Goal: Check status

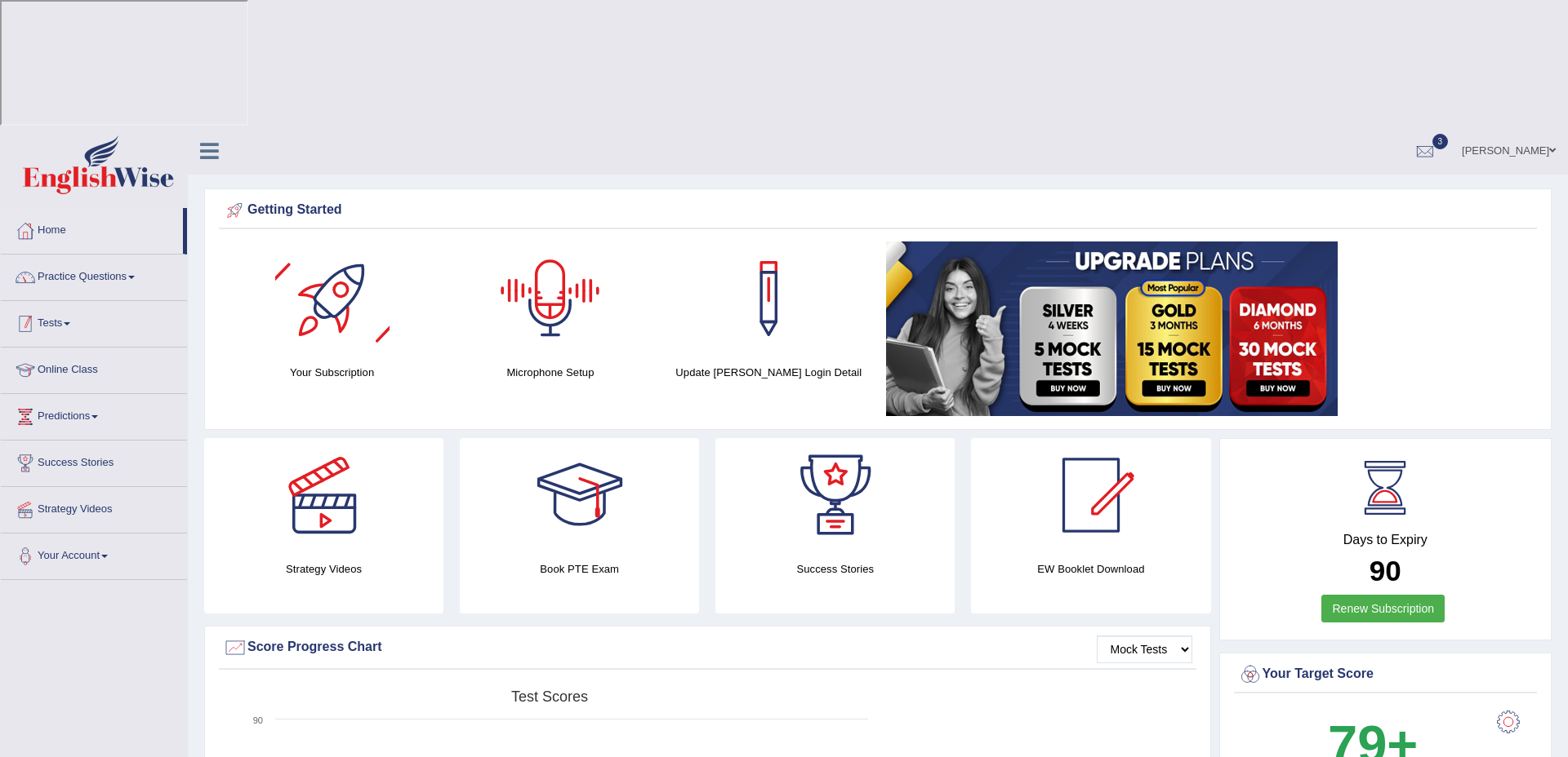
click at [128, 254] on link "Practice Questions" at bounding box center [94, 275] width 186 height 41
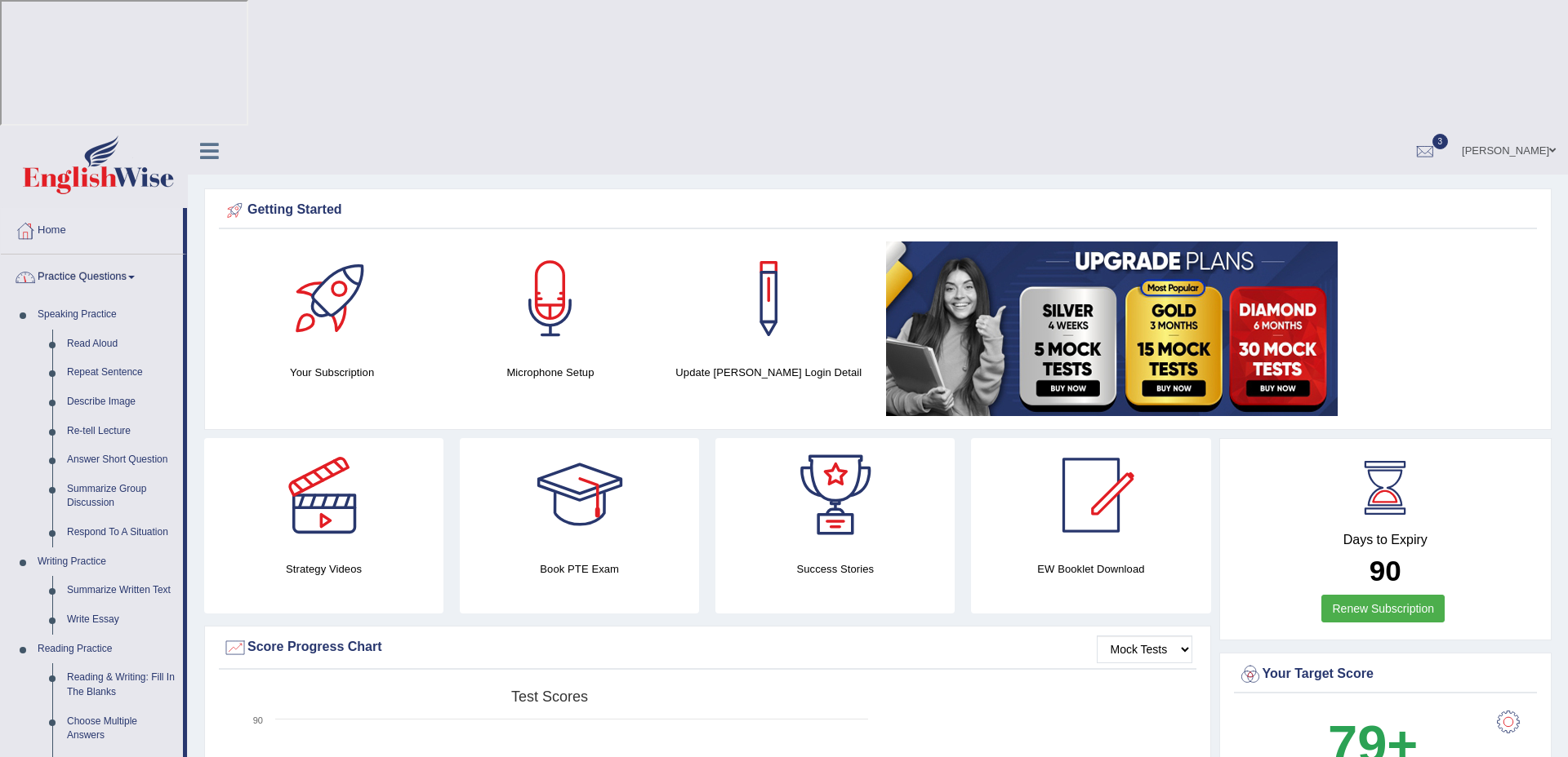
click at [87, 254] on link "Practice Questions" at bounding box center [91, 275] width 182 height 41
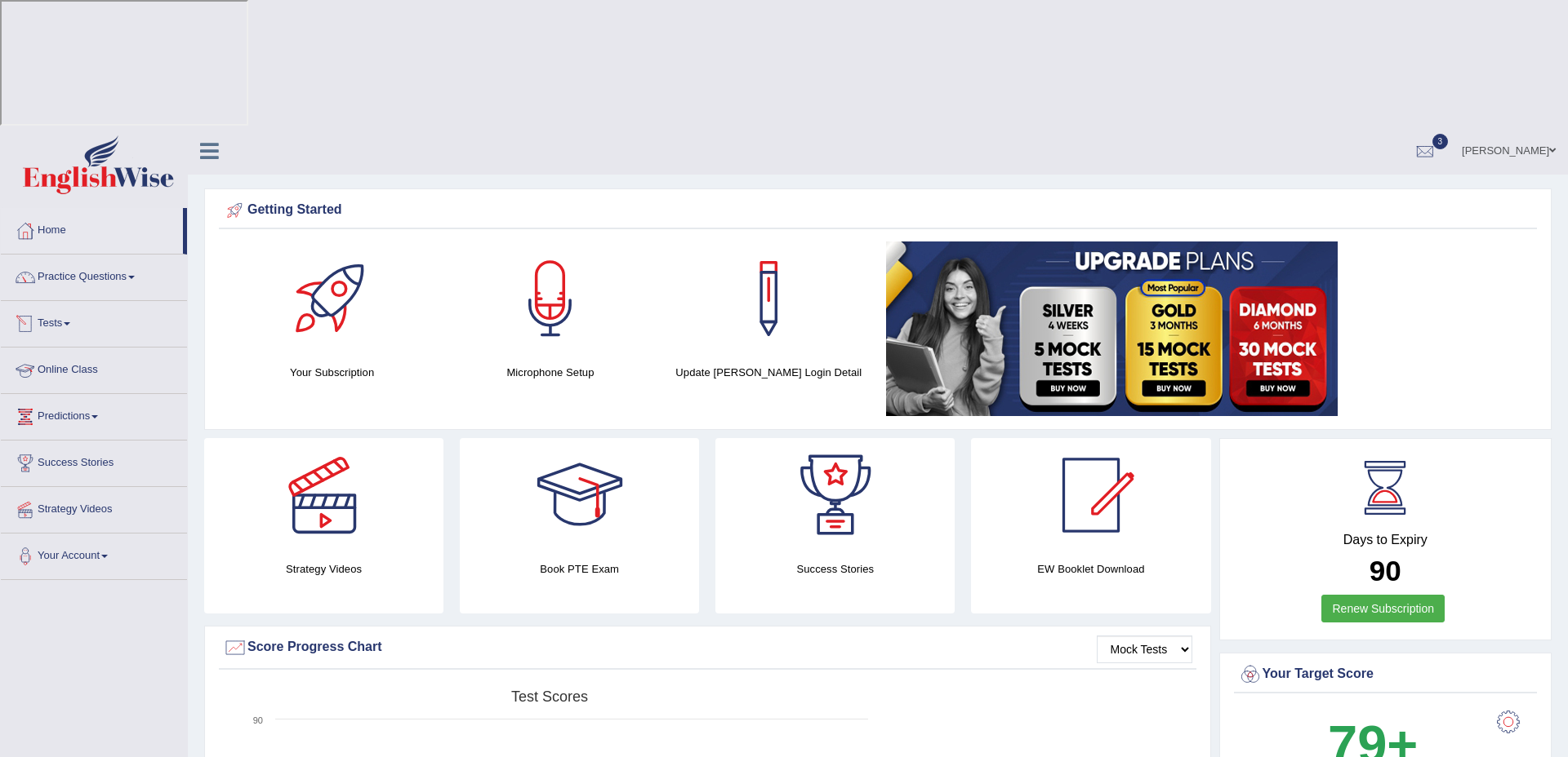
click at [58, 301] on link "Tests" at bounding box center [94, 321] width 186 height 41
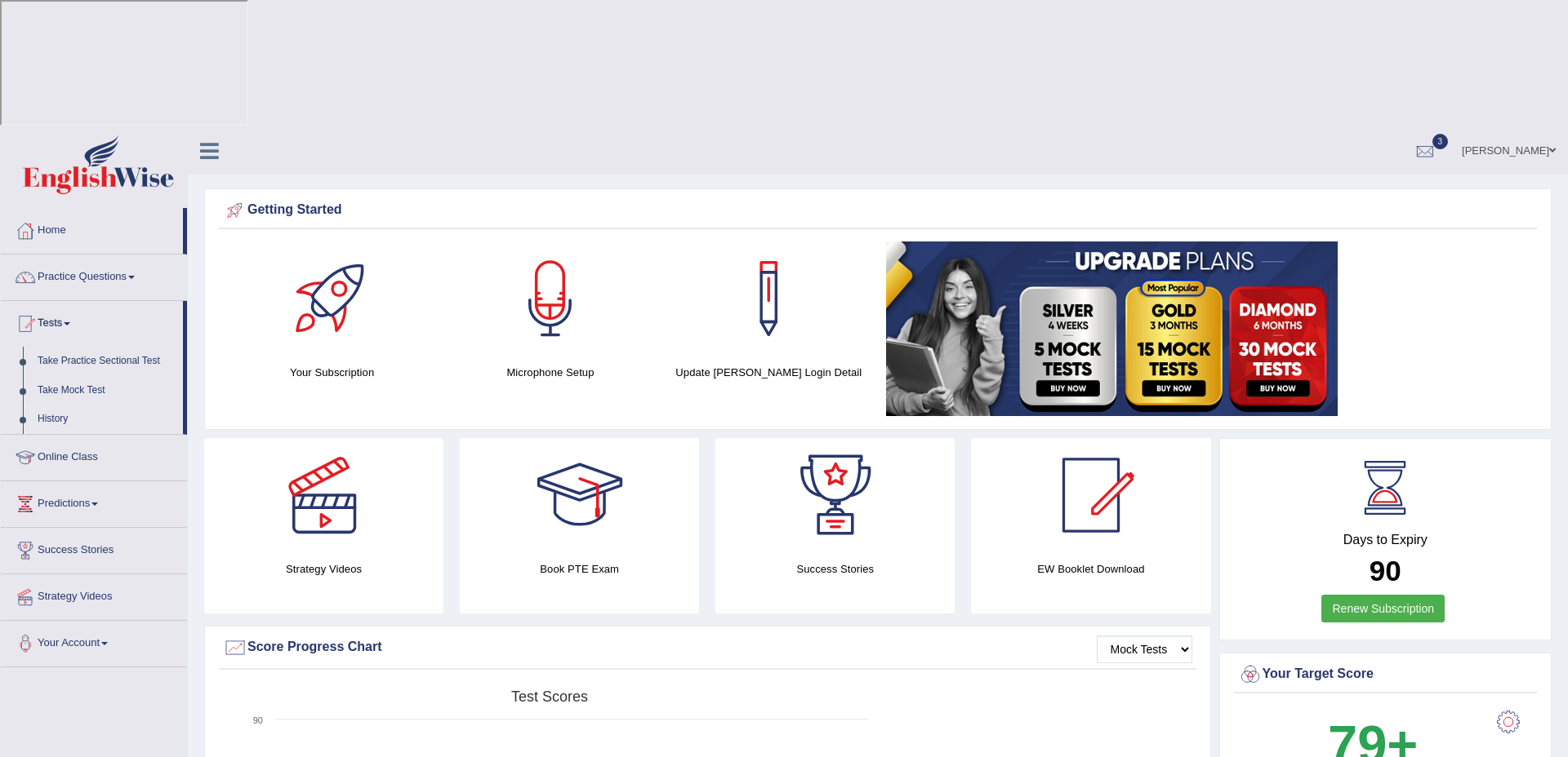
click at [58, 405] on link "History" at bounding box center [106, 420] width 153 height 30
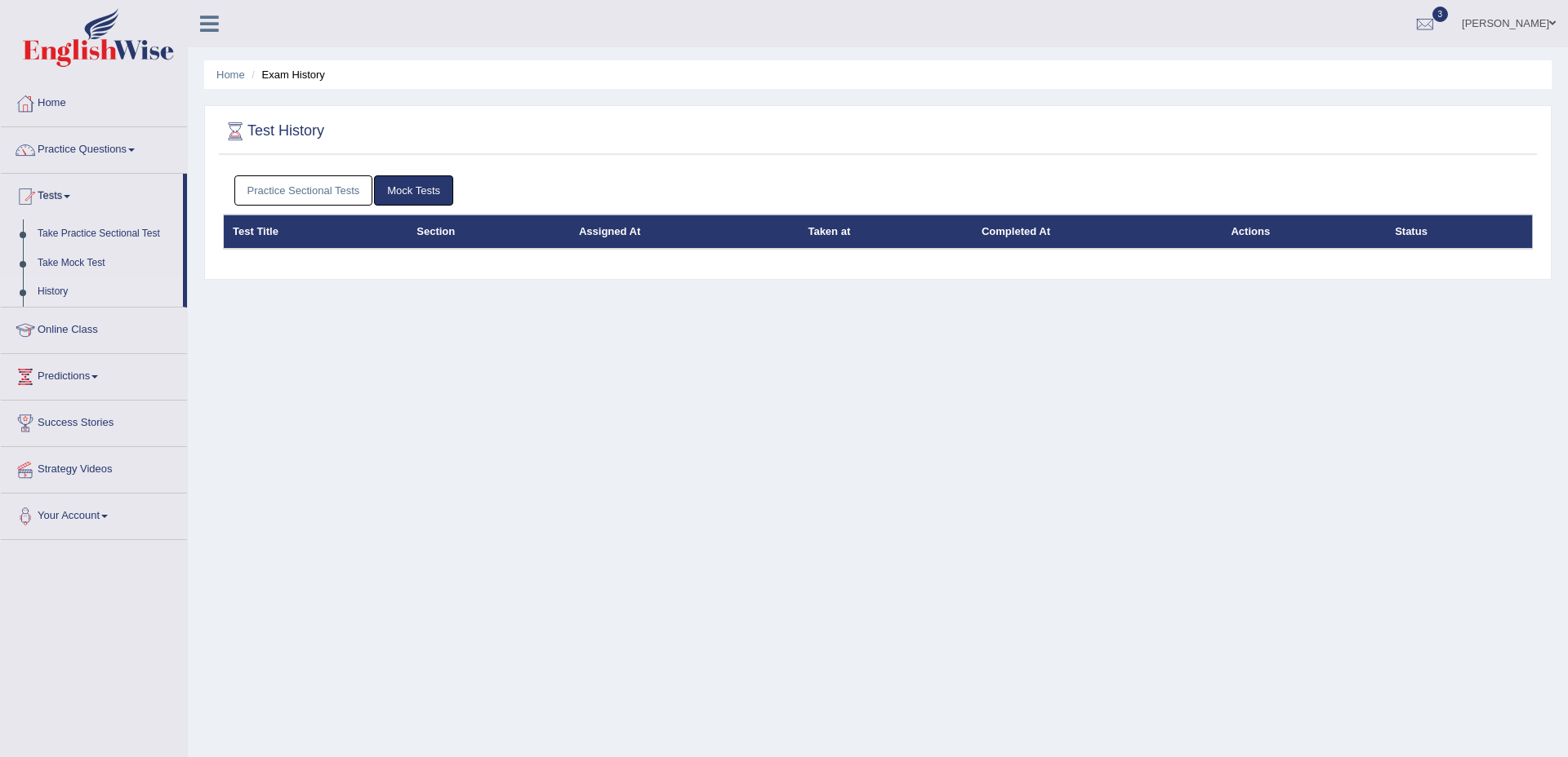
click at [293, 192] on link "Practice Sectional Tests" at bounding box center [304, 190] width 139 height 30
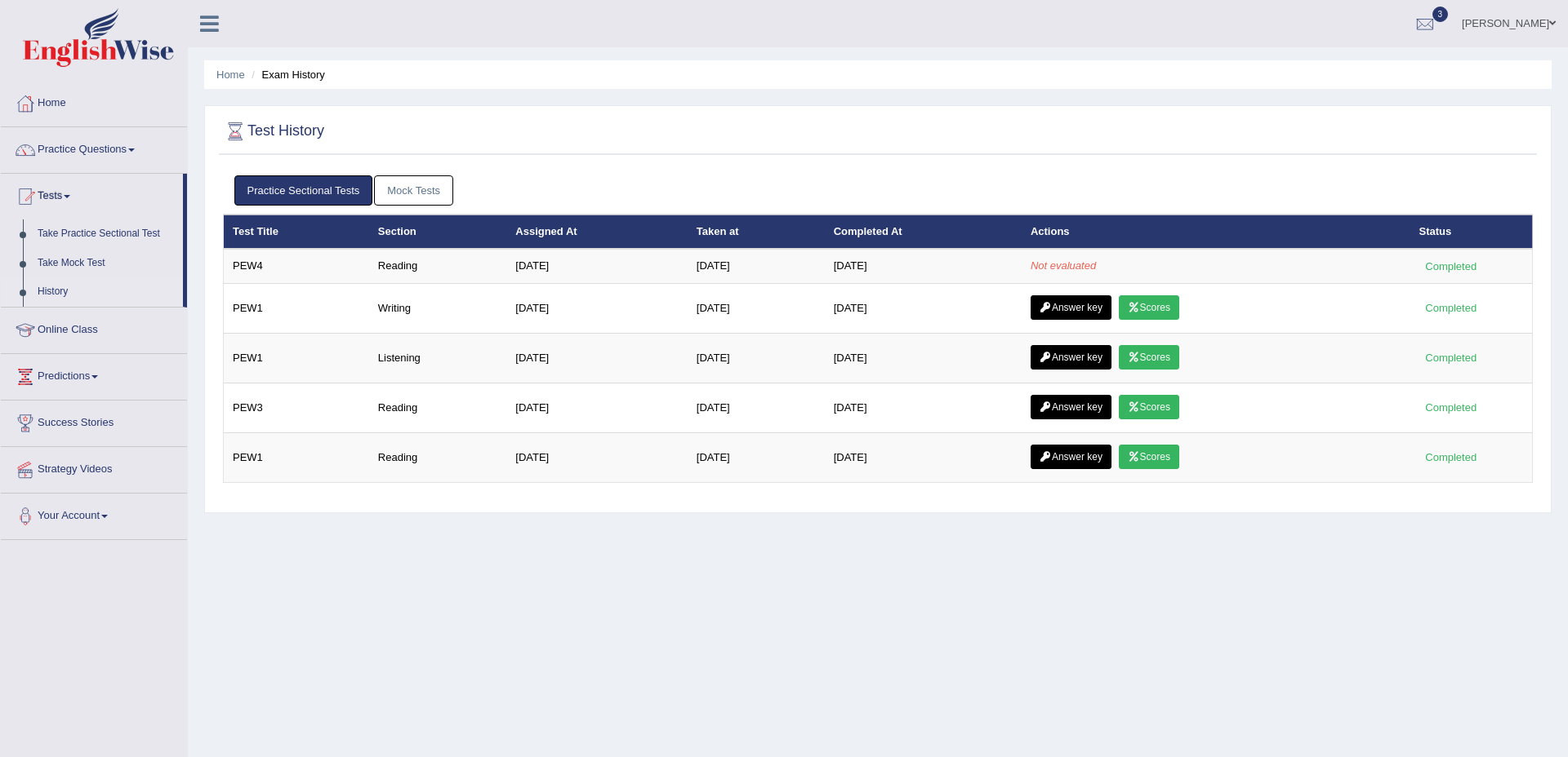
click at [307, 247] on th "Test Title" at bounding box center [296, 231] width 145 height 34
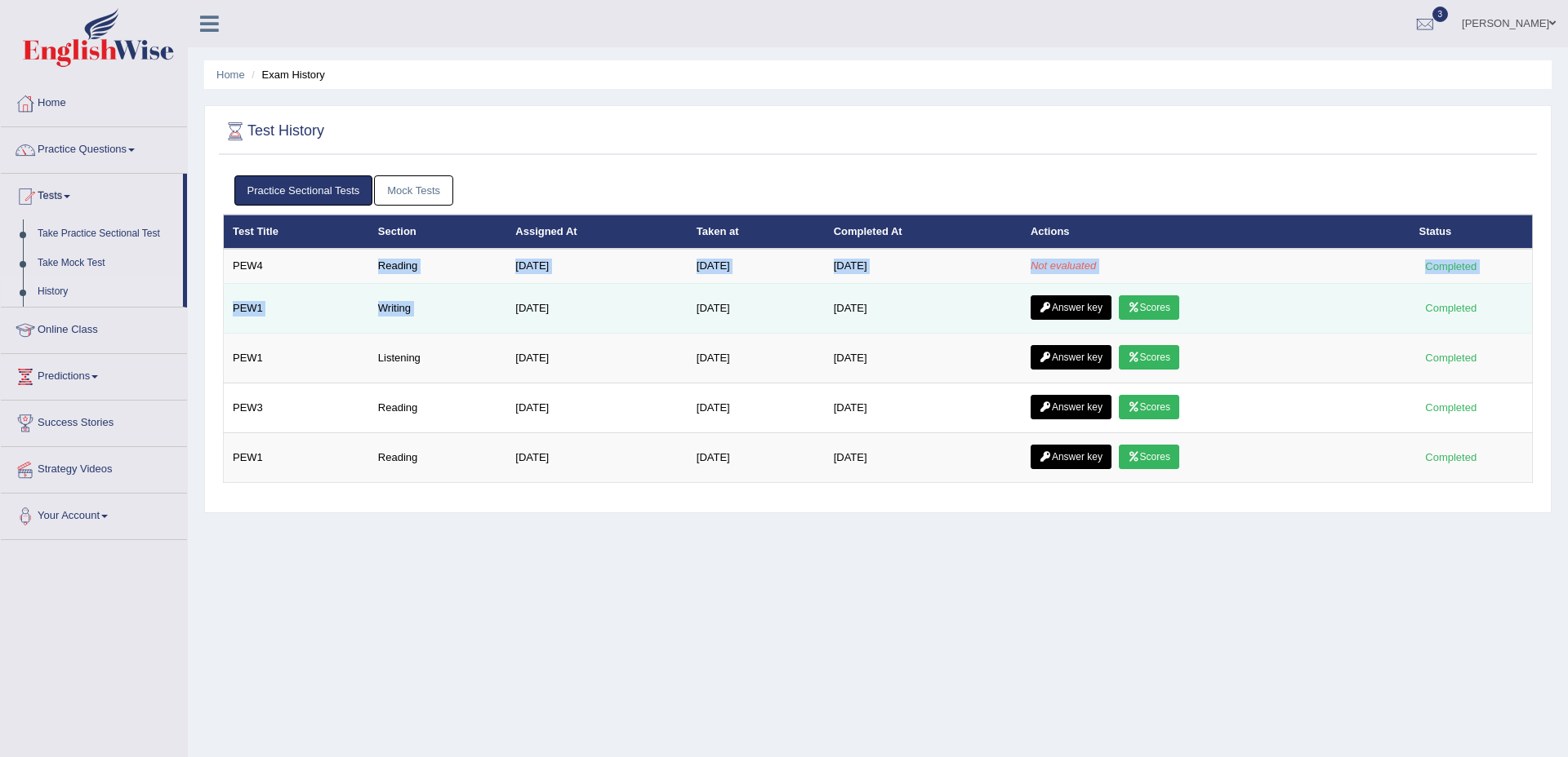
drag, startPoint x: 307, startPoint y: 269, endPoint x: 599, endPoint y: 289, distance: 292.7
click at [599, 288] on tbody "PEW4 Reading [DATE] [DATE] [DATE] Not evaluated Completed PEW1 Writing [DATE] […" at bounding box center [878, 365] width 1309 height 234
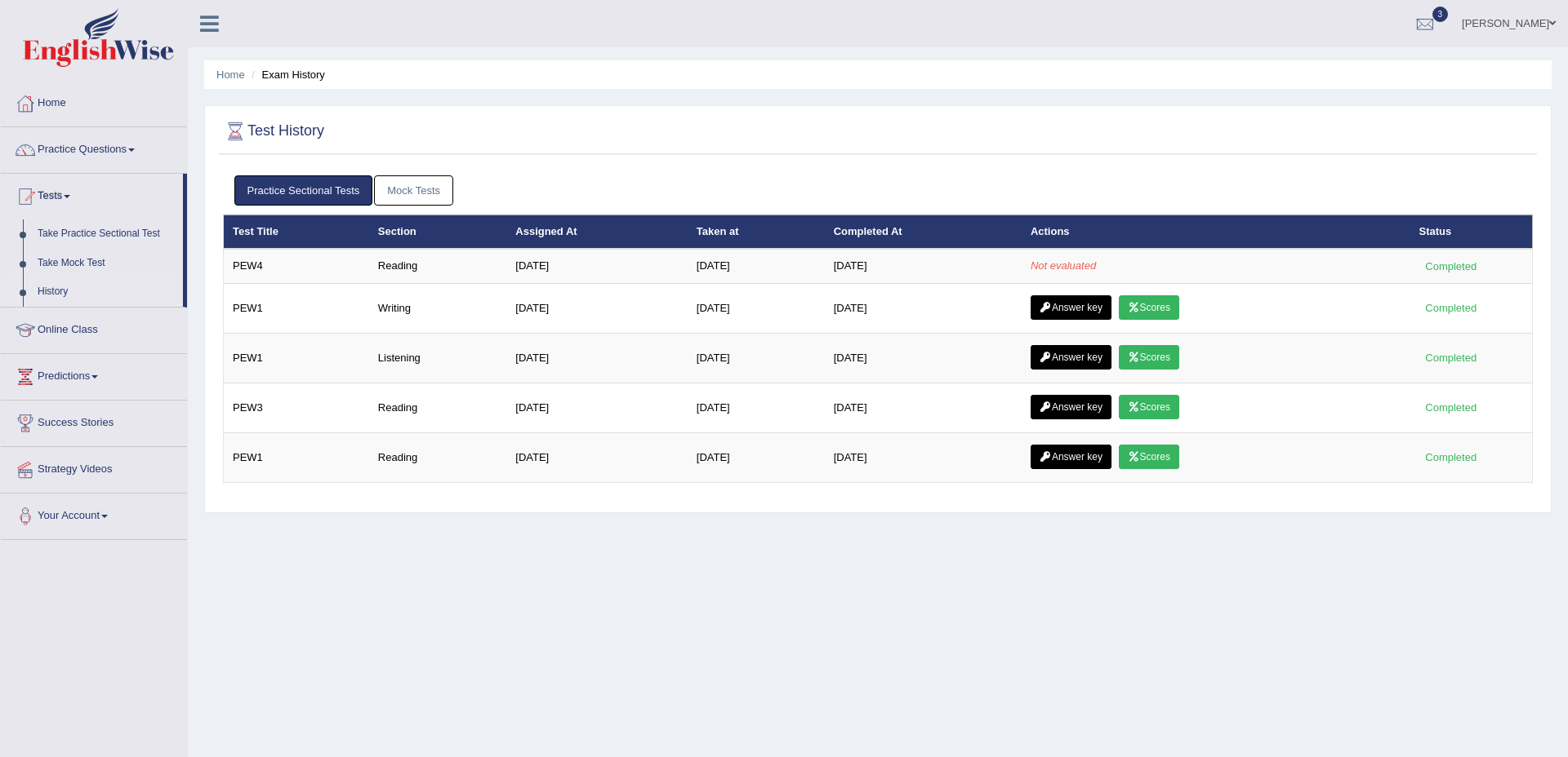
click at [770, 637] on div "Home Exam History Test History Practice Sectional Tests Mock Tests Test Title S…" at bounding box center [878, 408] width 1380 height 816
click at [114, 235] on link "Take Practice Sectional Test" at bounding box center [106, 235] width 153 height 30
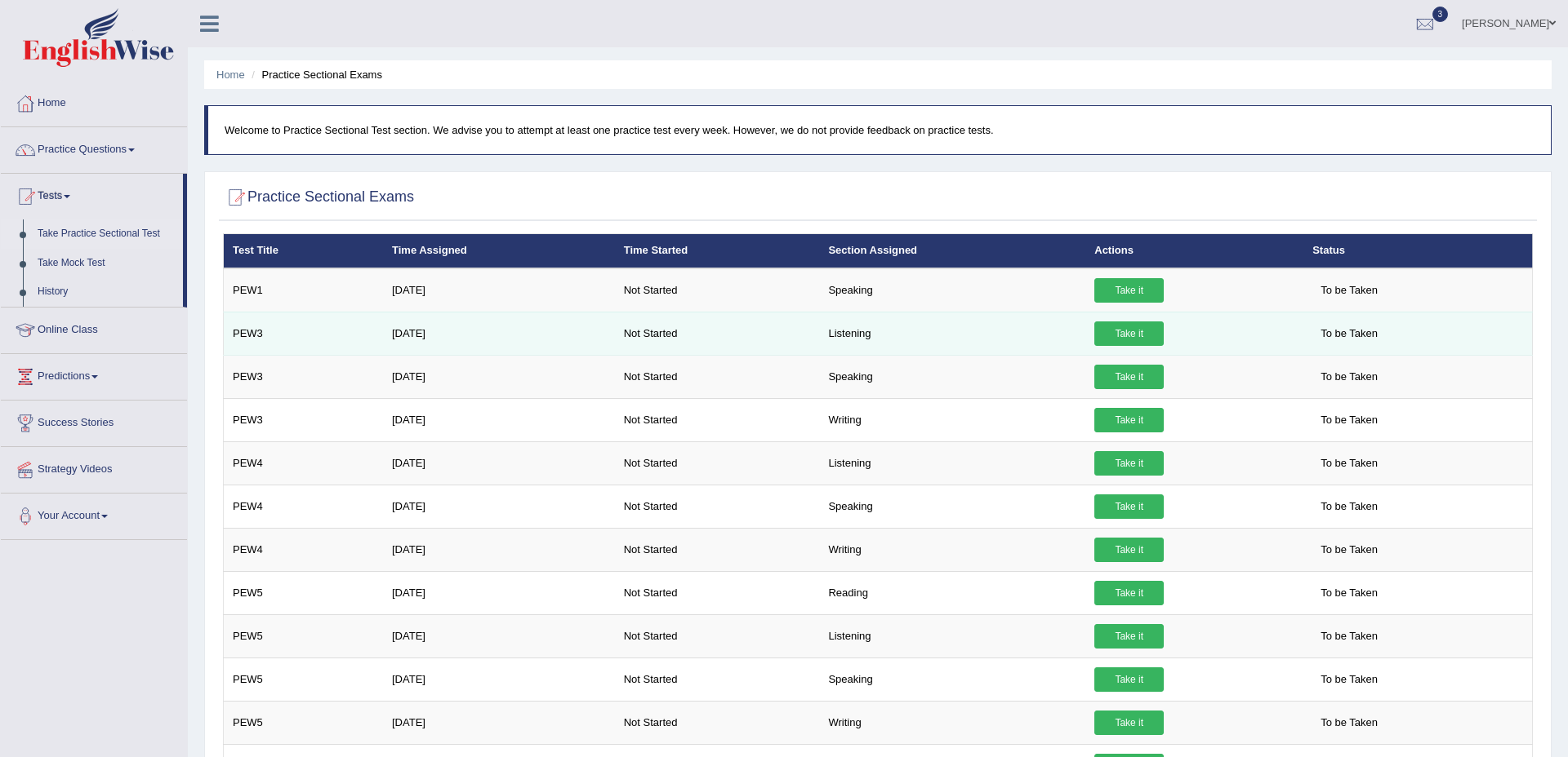
click at [1135, 335] on link "Take it" at bounding box center [1128, 333] width 69 height 24
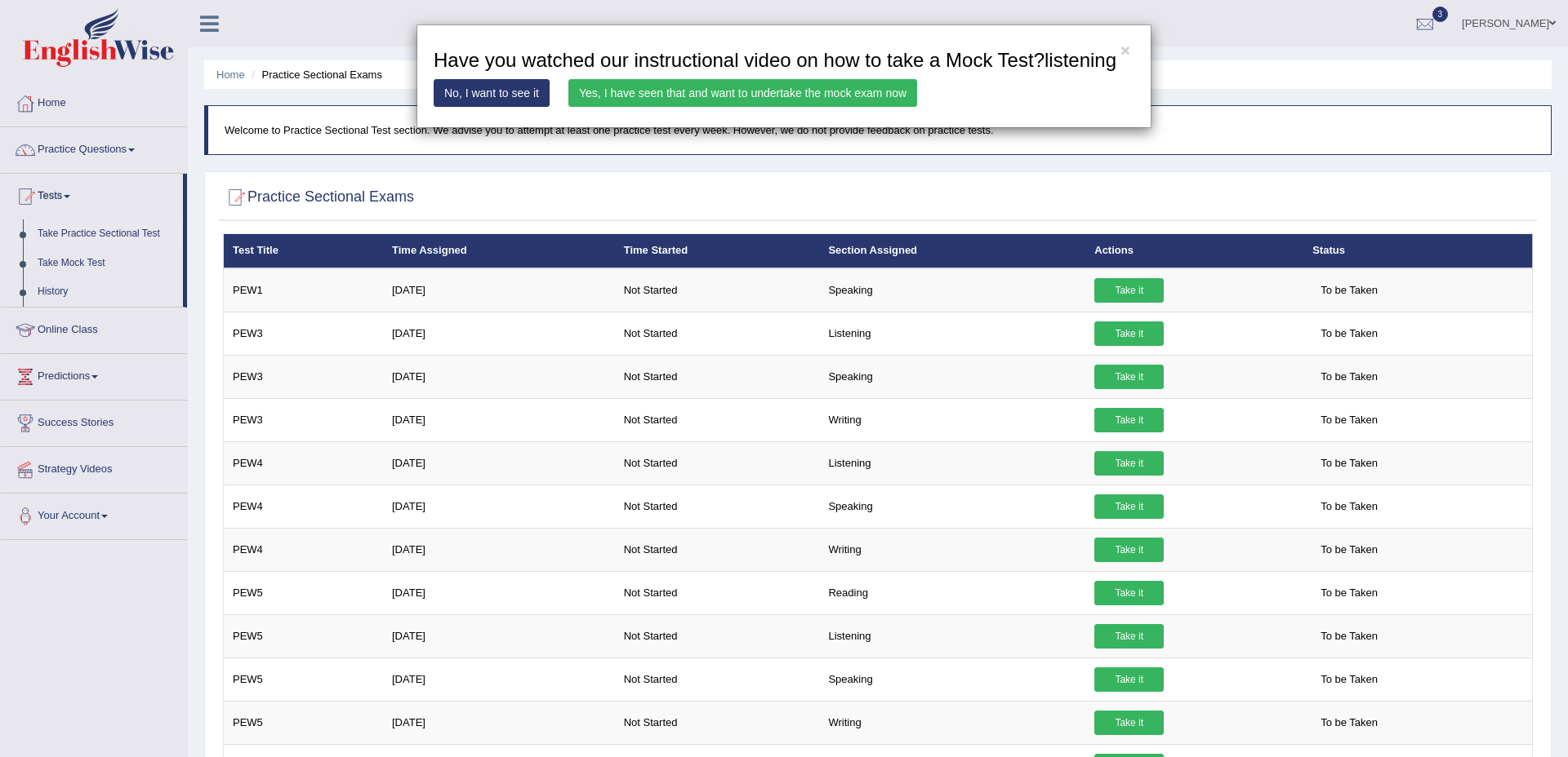
click at [663, 107] on link "Yes, I have seen that and want to undertake the mock exam now" at bounding box center [743, 93] width 348 height 28
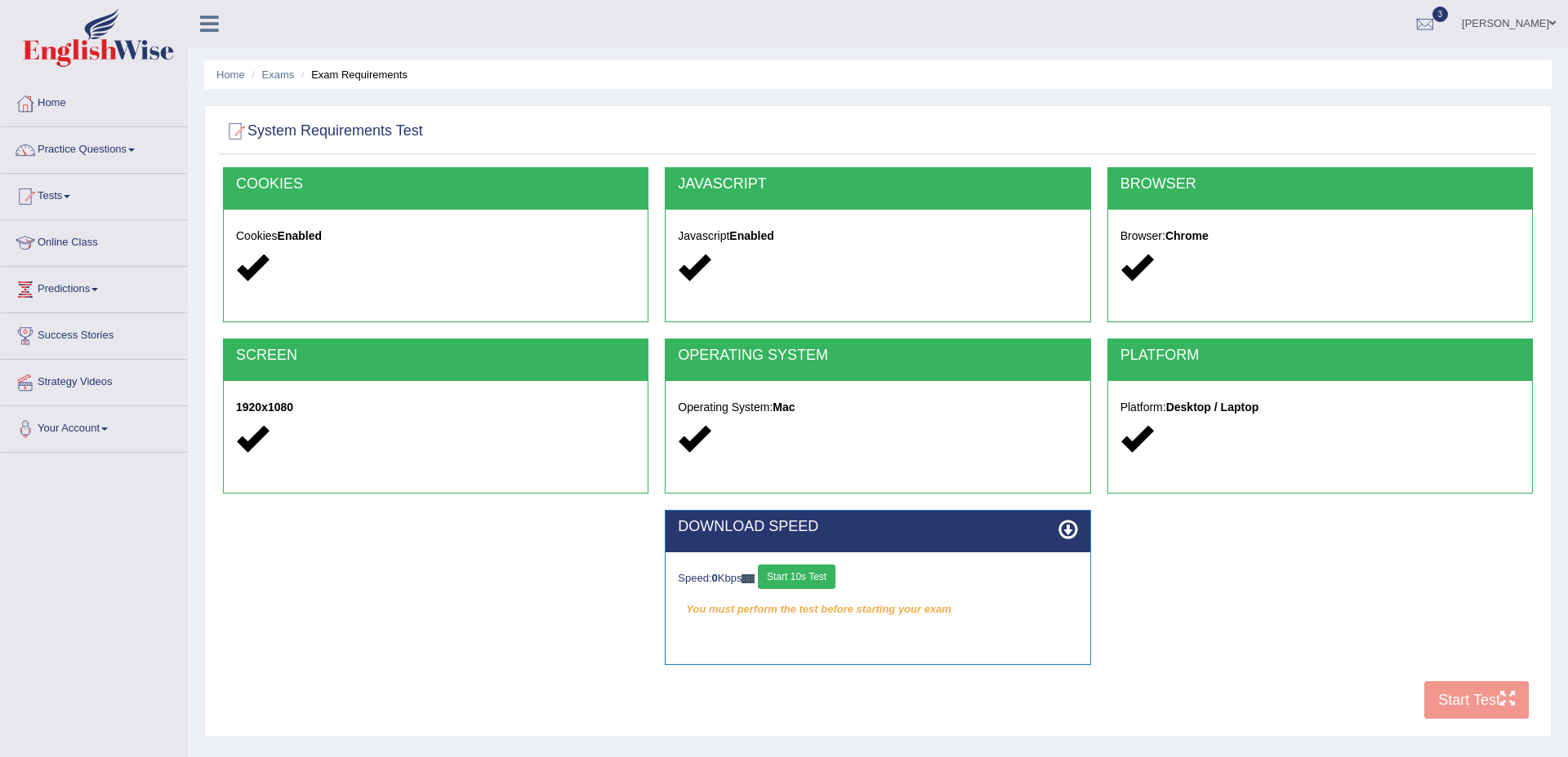
click at [818, 570] on button "Start 10s Test" at bounding box center [796, 576] width 77 height 24
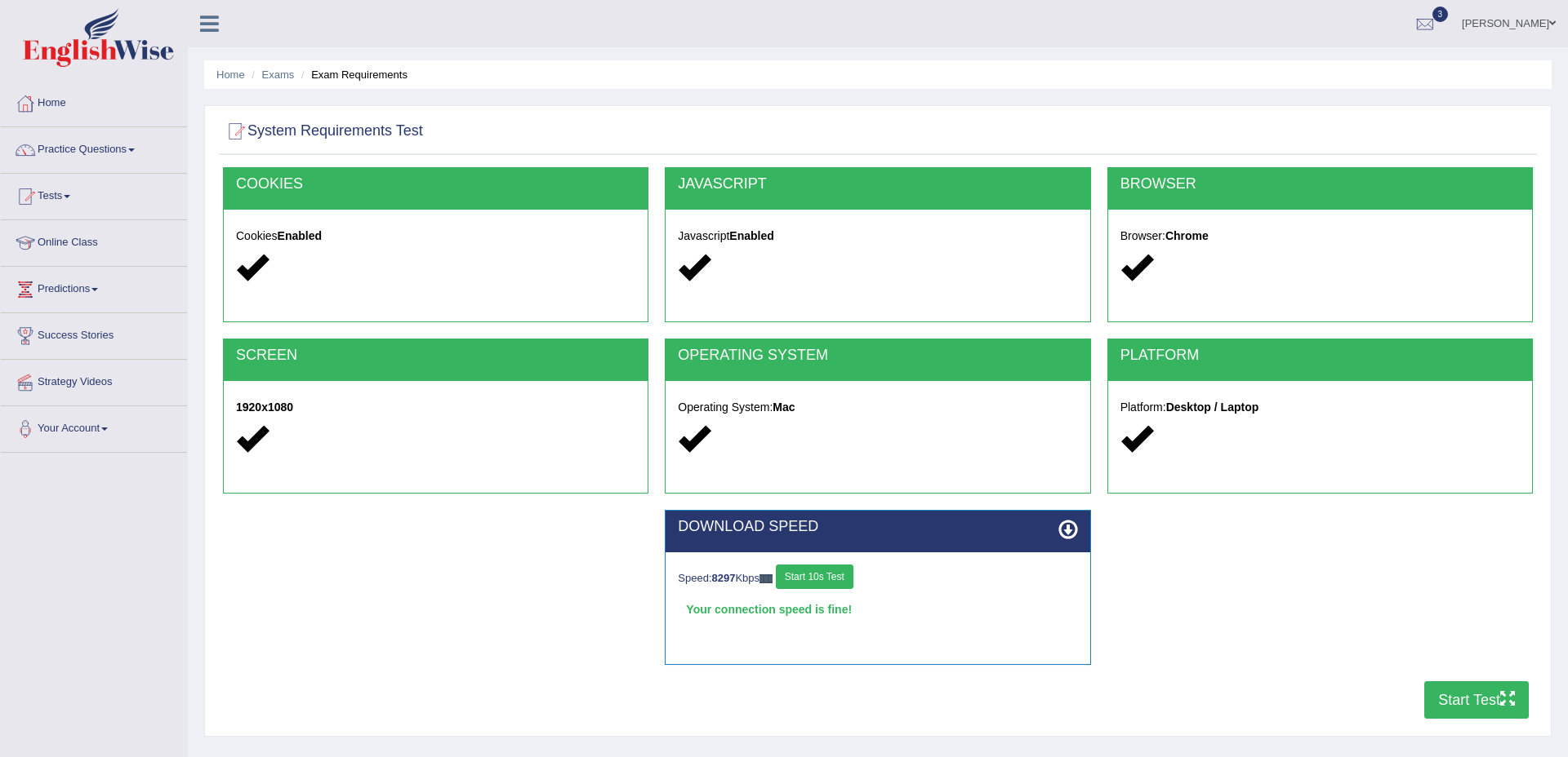
click at [1479, 700] on button "Start Test" at bounding box center [1476, 700] width 104 height 37
click at [1479, 683] on button "Start Test" at bounding box center [1476, 700] width 104 height 37
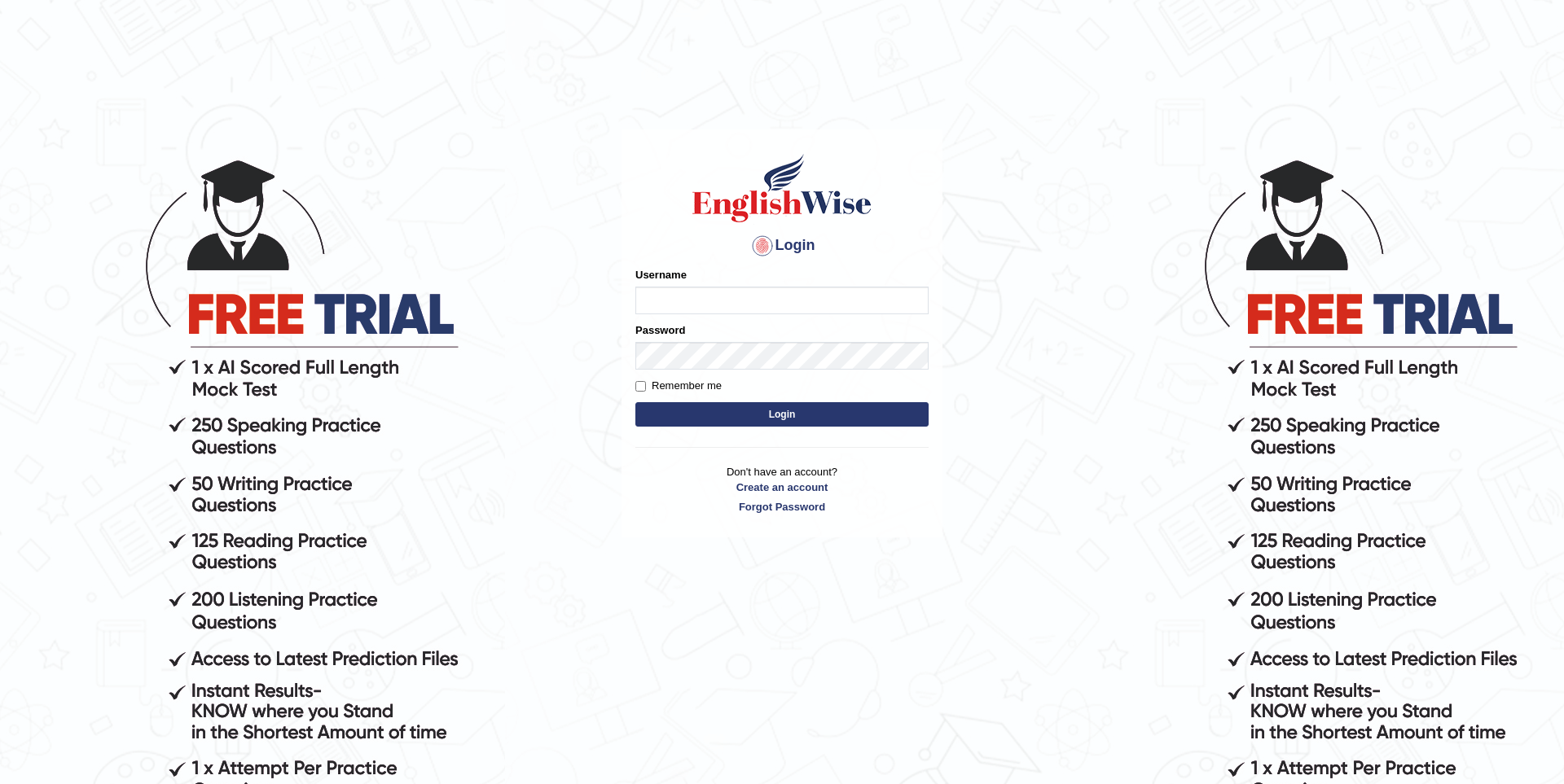
type input "amitsharma04"
click at [706, 392] on label "Remember me" at bounding box center [678, 386] width 86 height 17
click at [646, 392] on input "Remember me" at bounding box center [640, 385] width 10 height 10
checkbox input "true"
click at [742, 415] on button "Login" at bounding box center [782, 414] width 293 height 24
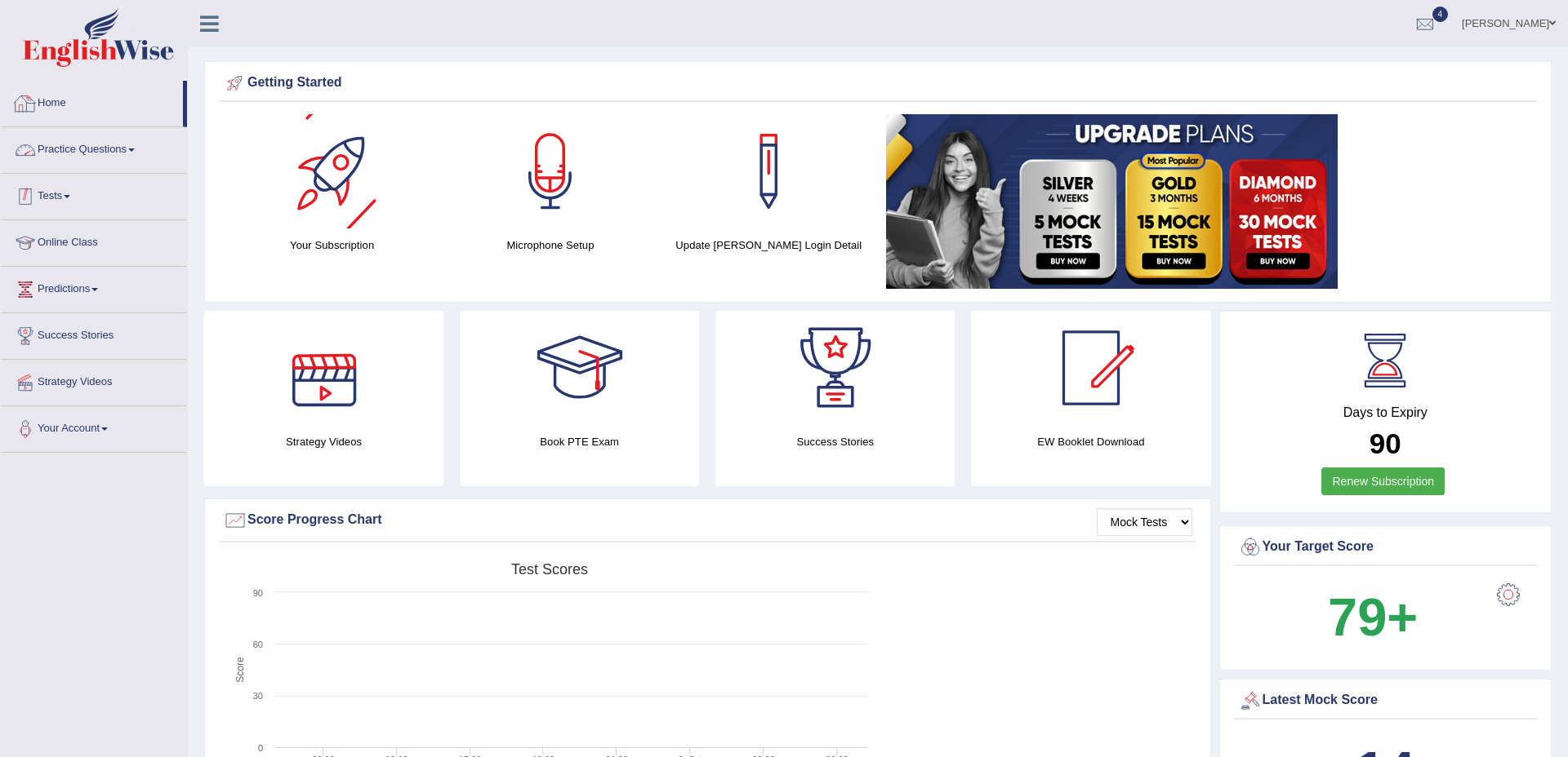
click at [71, 163] on link "Practice Questions" at bounding box center [94, 148] width 186 height 41
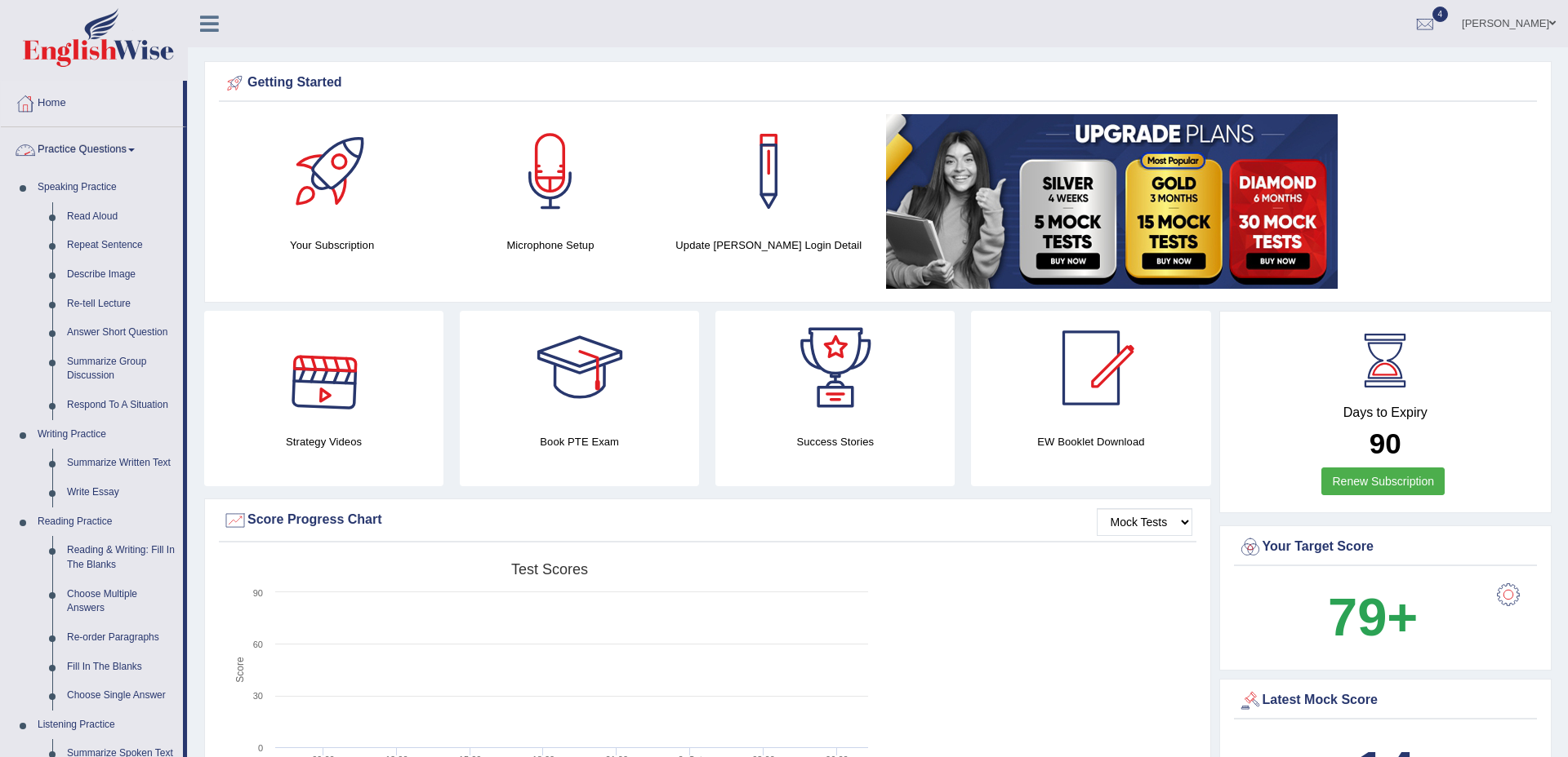
click at [75, 155] on link "Practice Questions" at bounding box center [91, 148] width 182 height 41
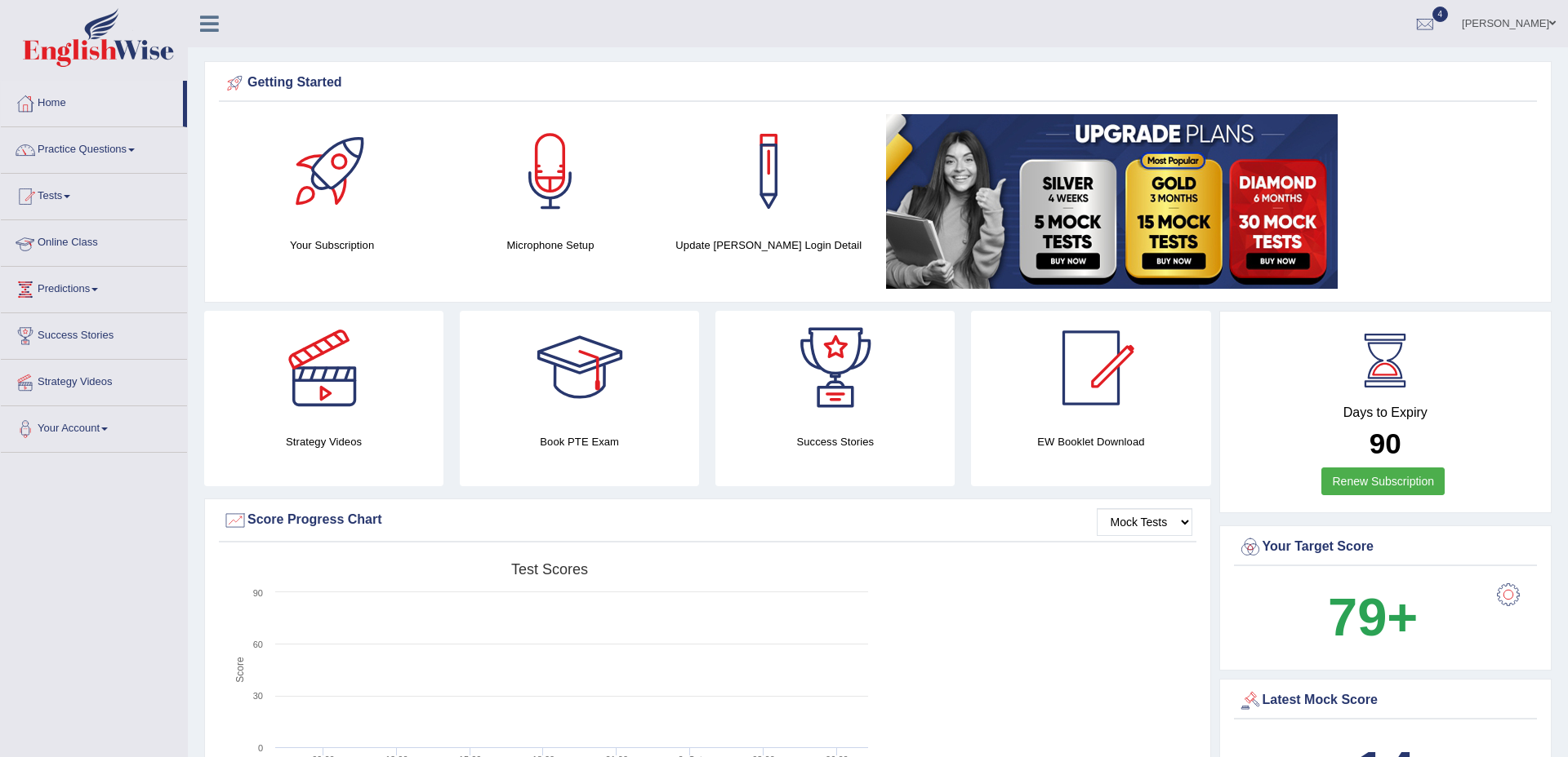
click at [50, 177] on link "Tests" at bounding box center [94, 195] width 186 height 41
click at [58, 292] on link "History" at bounding box center [106, 292] width 153 height 30
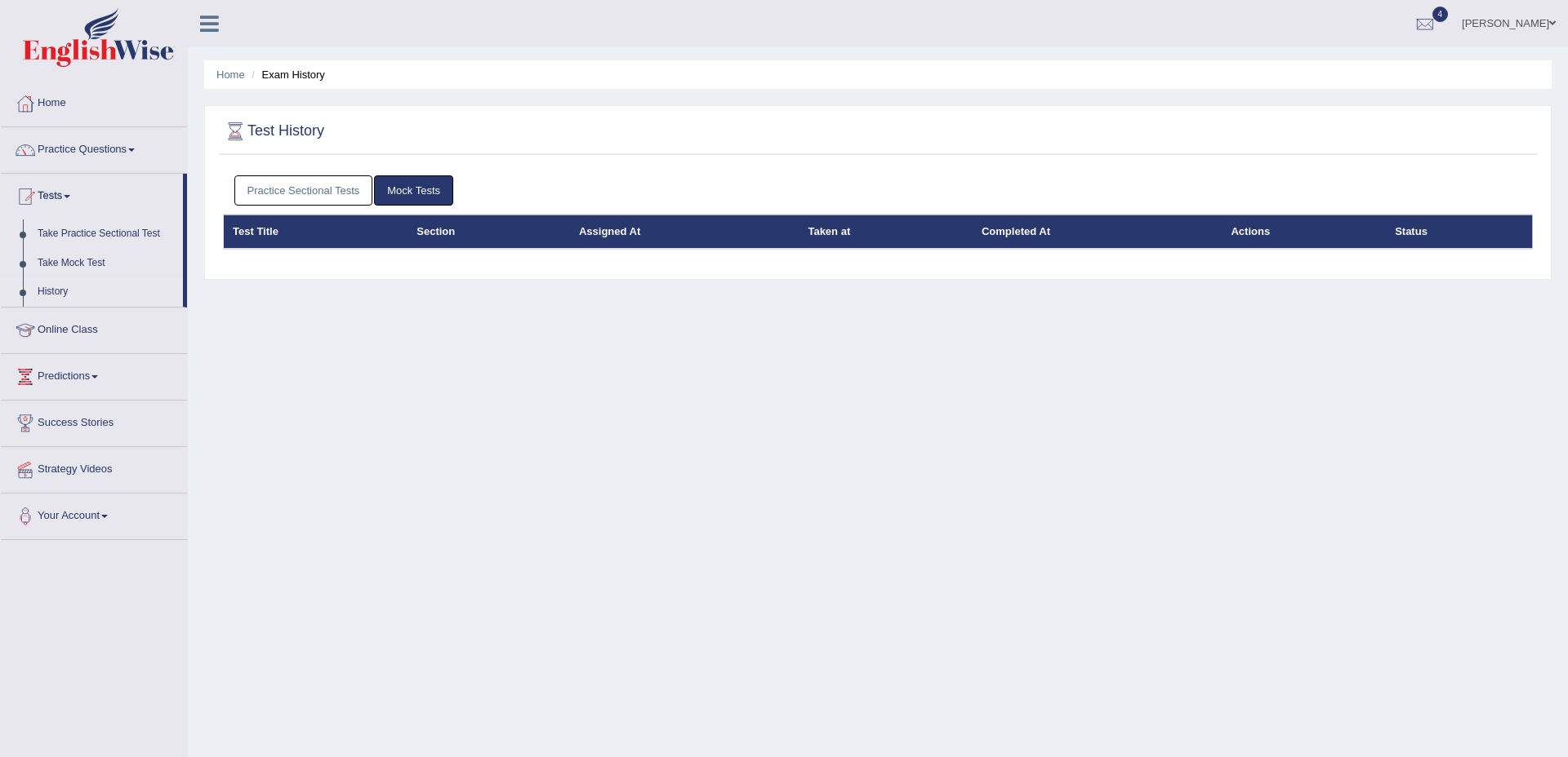
click at [343, 188] on link "Practice Sectional Tests" at bounding box center [304, 190] width 139 height 30
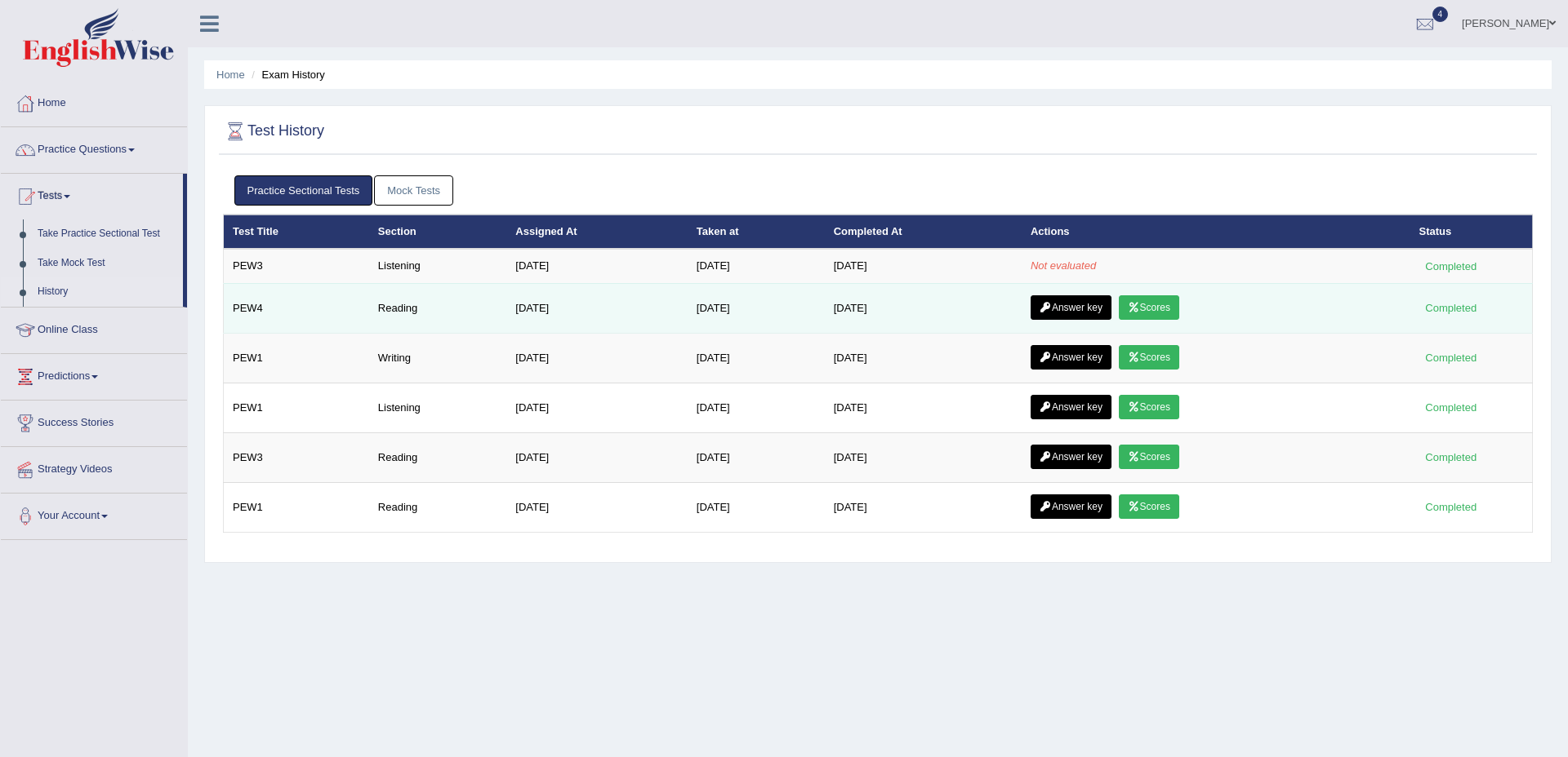
click at [1153, 307] on link "Scores" at bounding box center [1149, 307] width 61 height 24
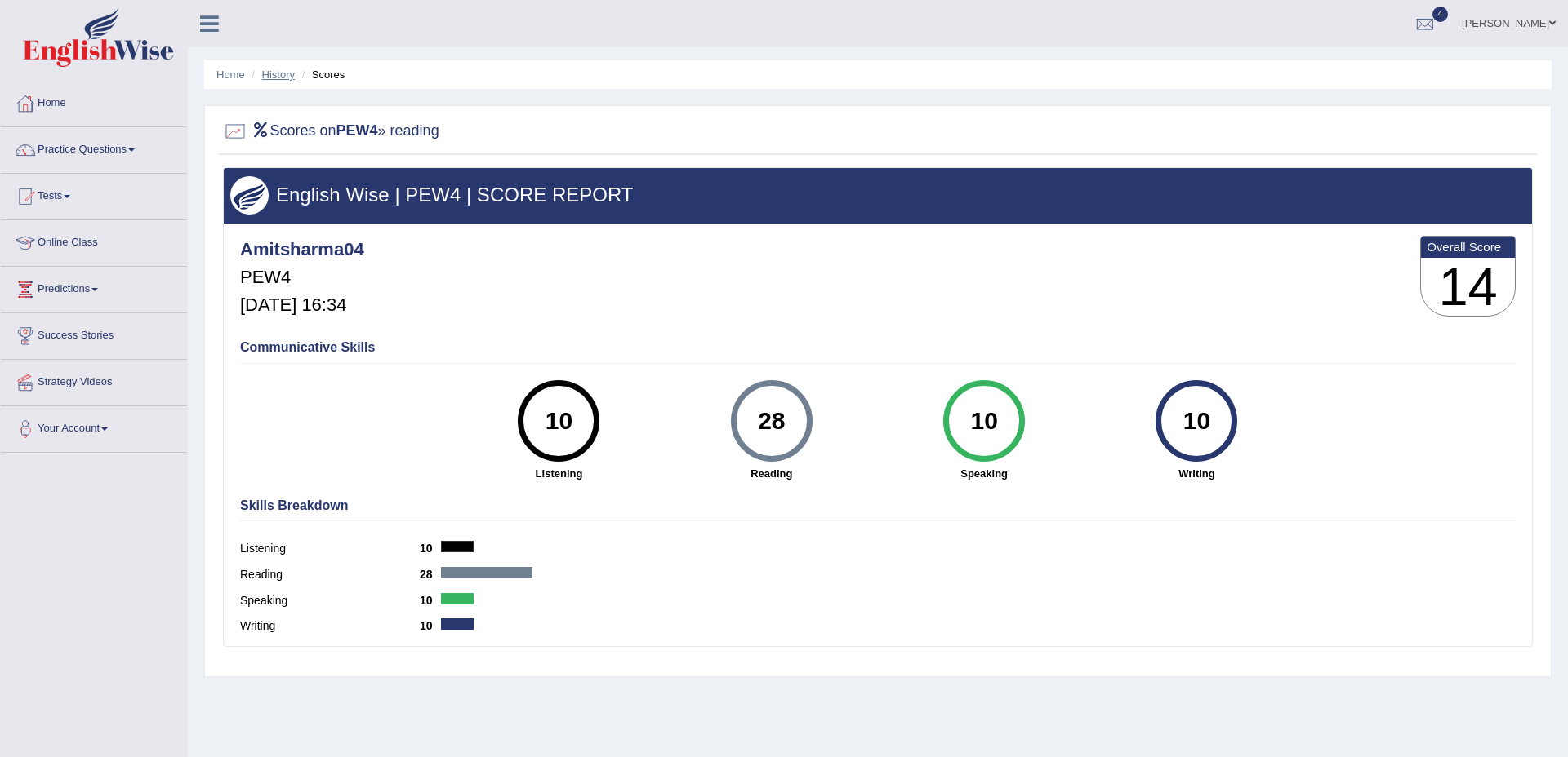
scroll to position [3, 0]
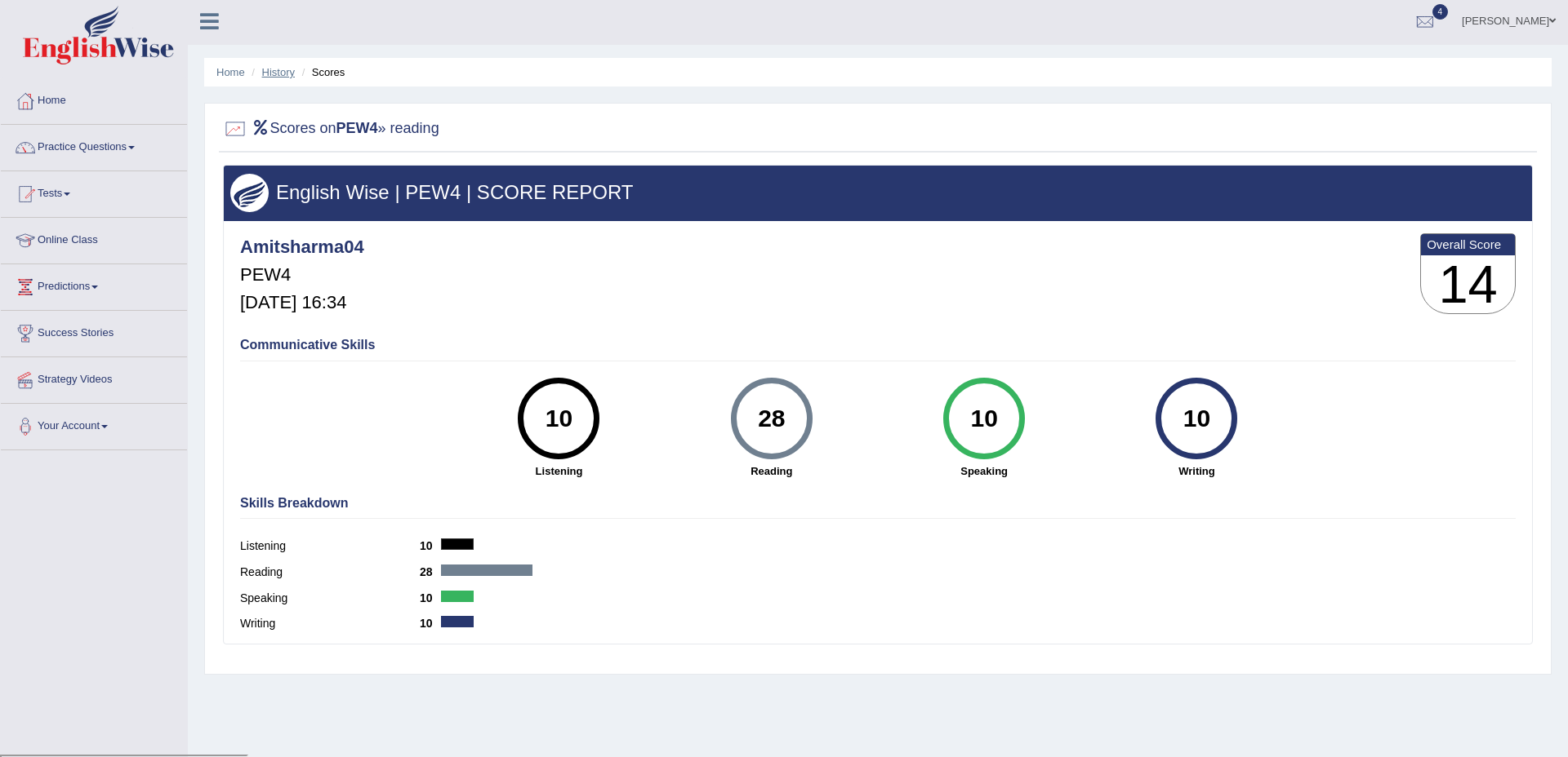
click at [280, 76] on link "History" at bounding box center [278, 72] width 33 height 12
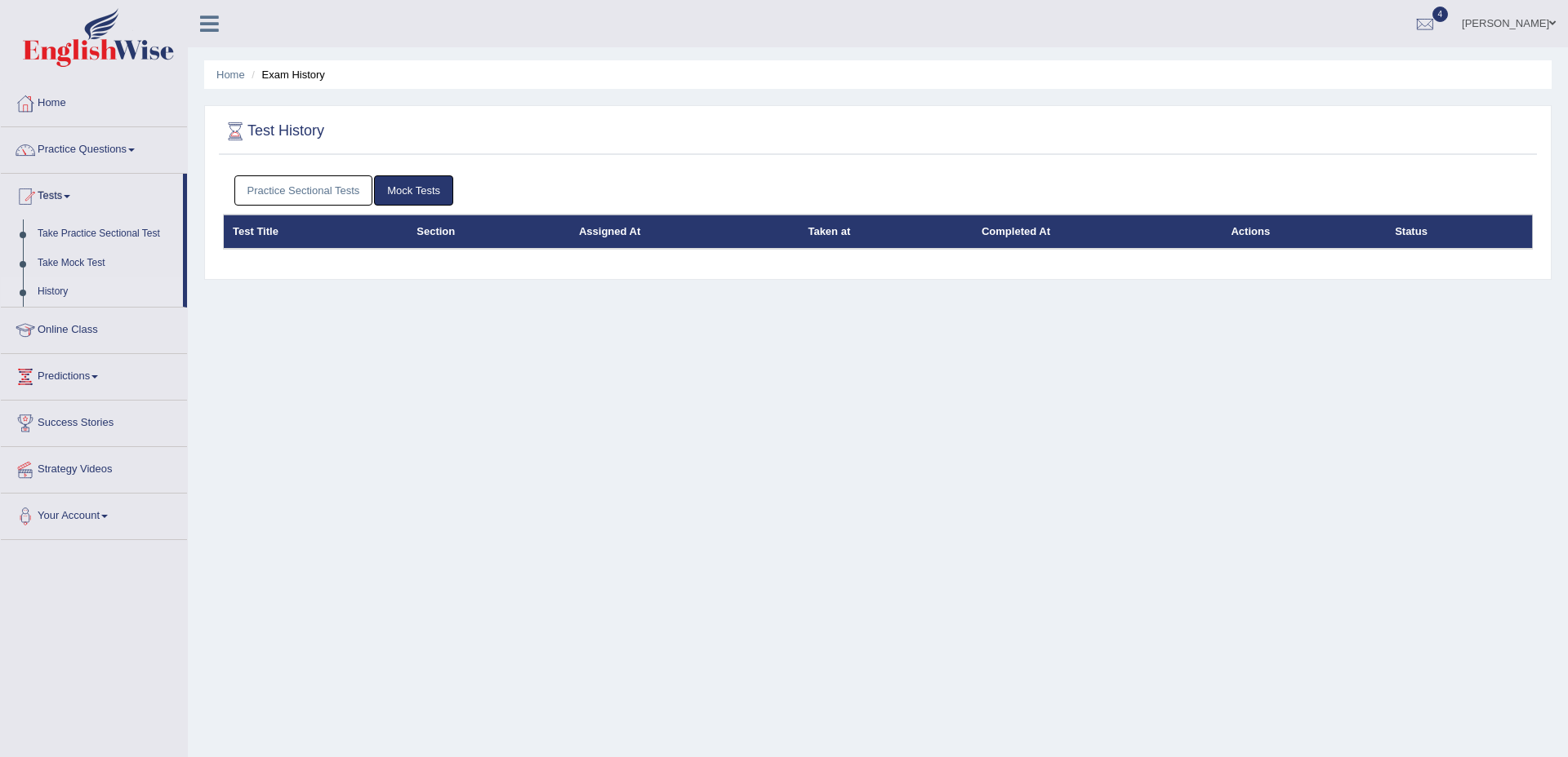
click at [312, 195] on link "Practice Sectional Tests" at bounding box center [304, 190] width 139 height 30
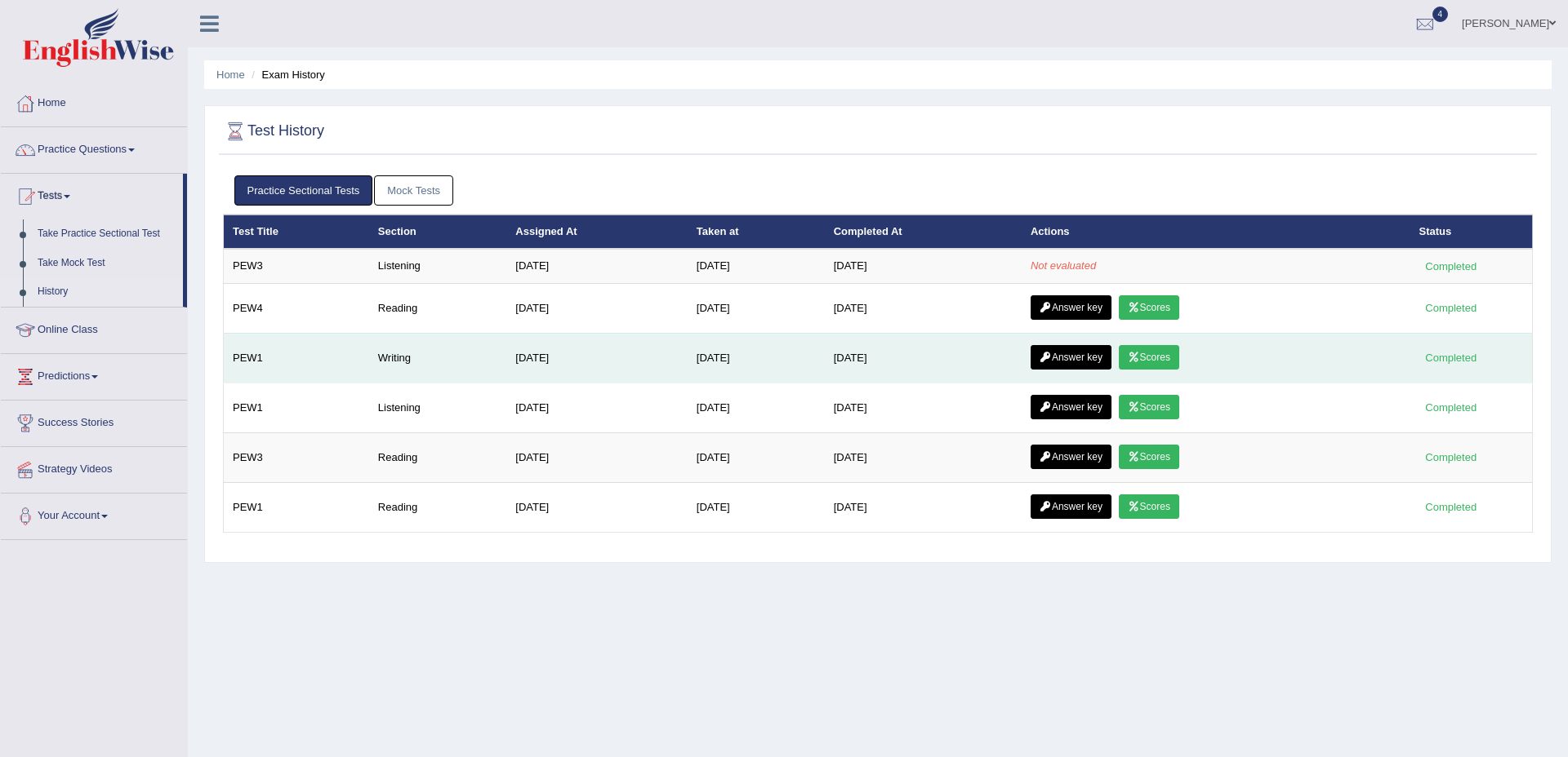
click at [1068, 357] on link "Answer key" at bounding box center [1070, 358] width 81 height 24
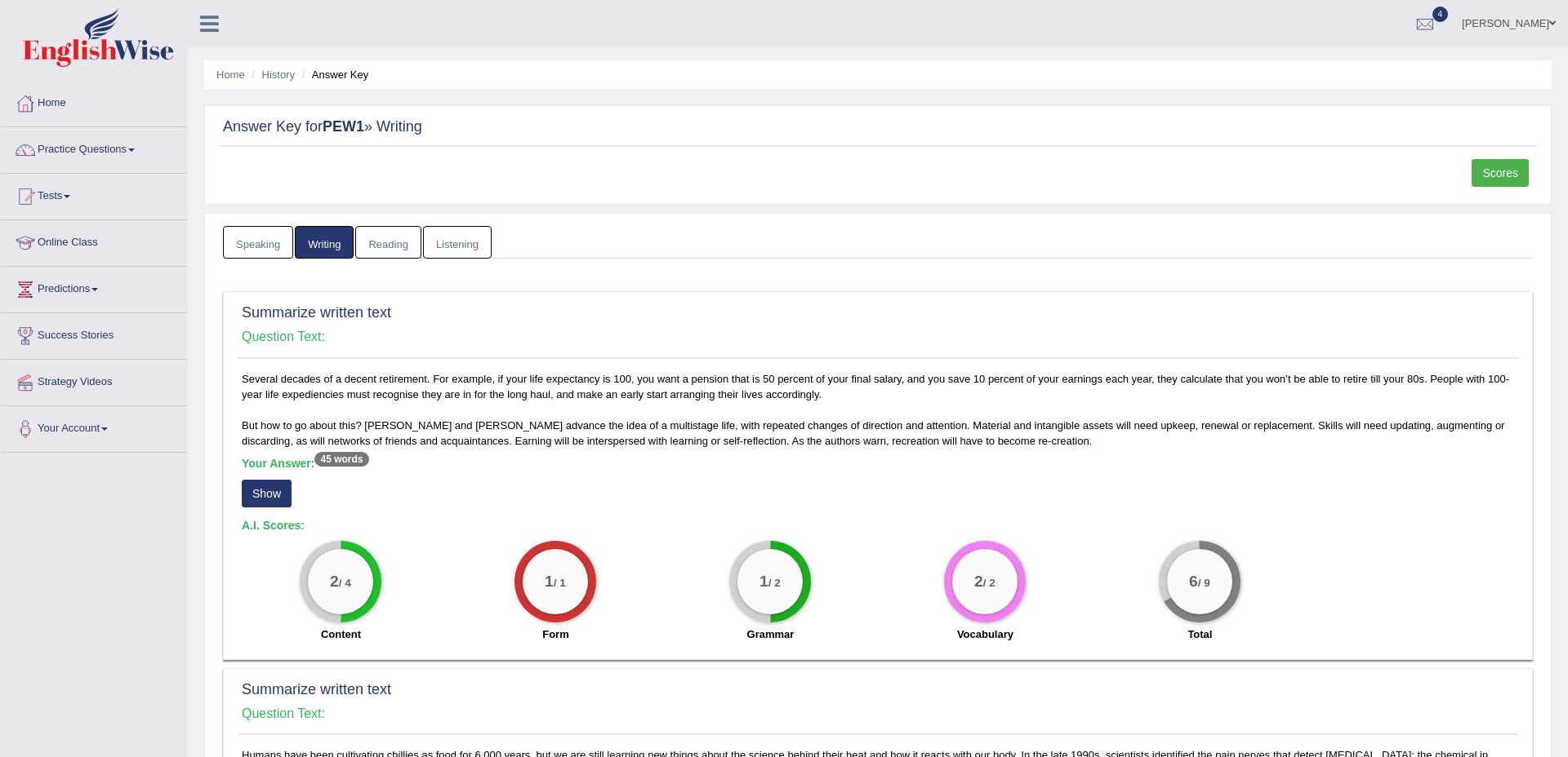
click at [1488, 170] on link "Scores" at bounding box center [1499, 173] width 57 height 28
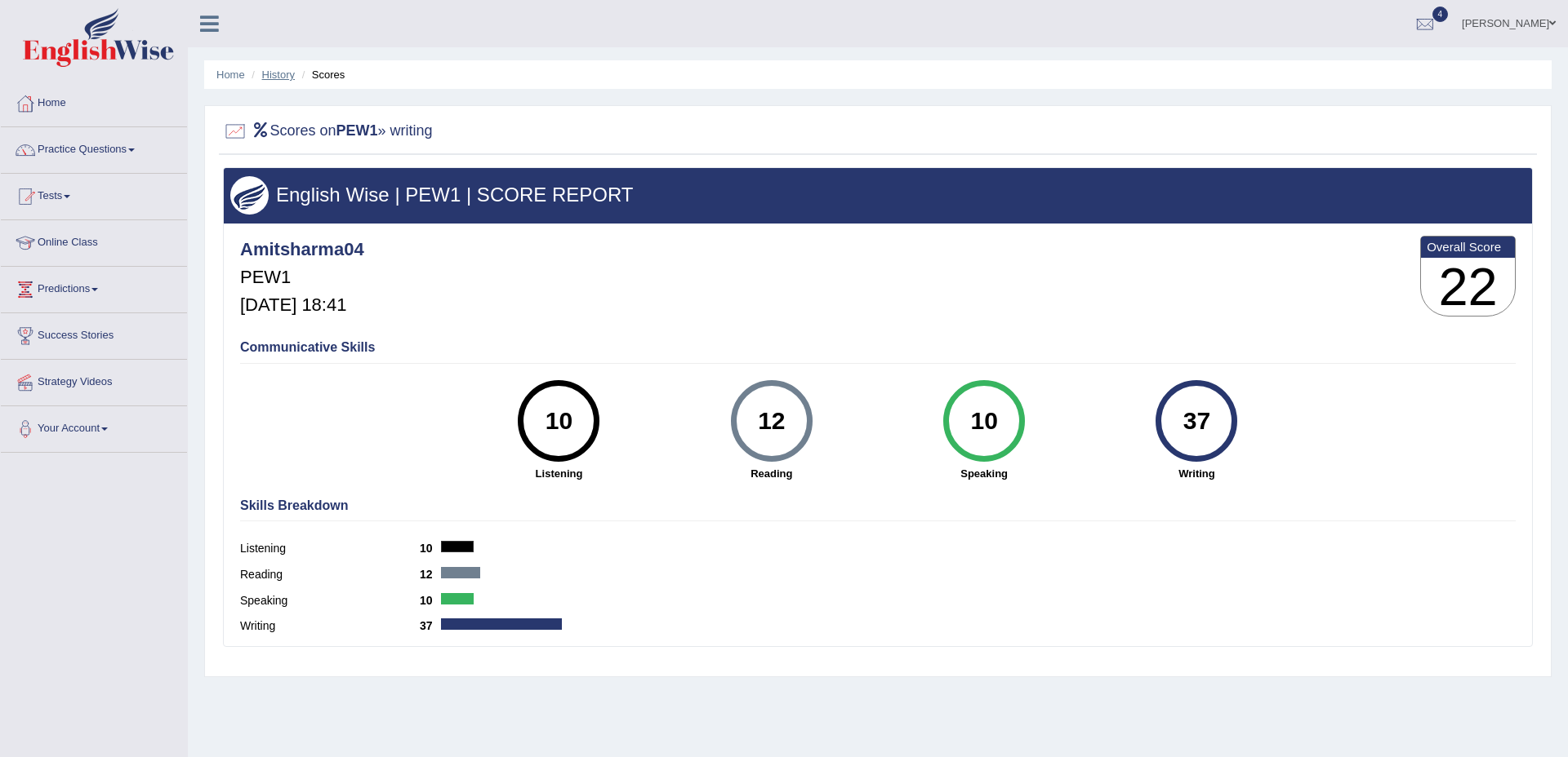
click at [277, 76] on link "History" at bounding box center [278, 74] width 33 height 12
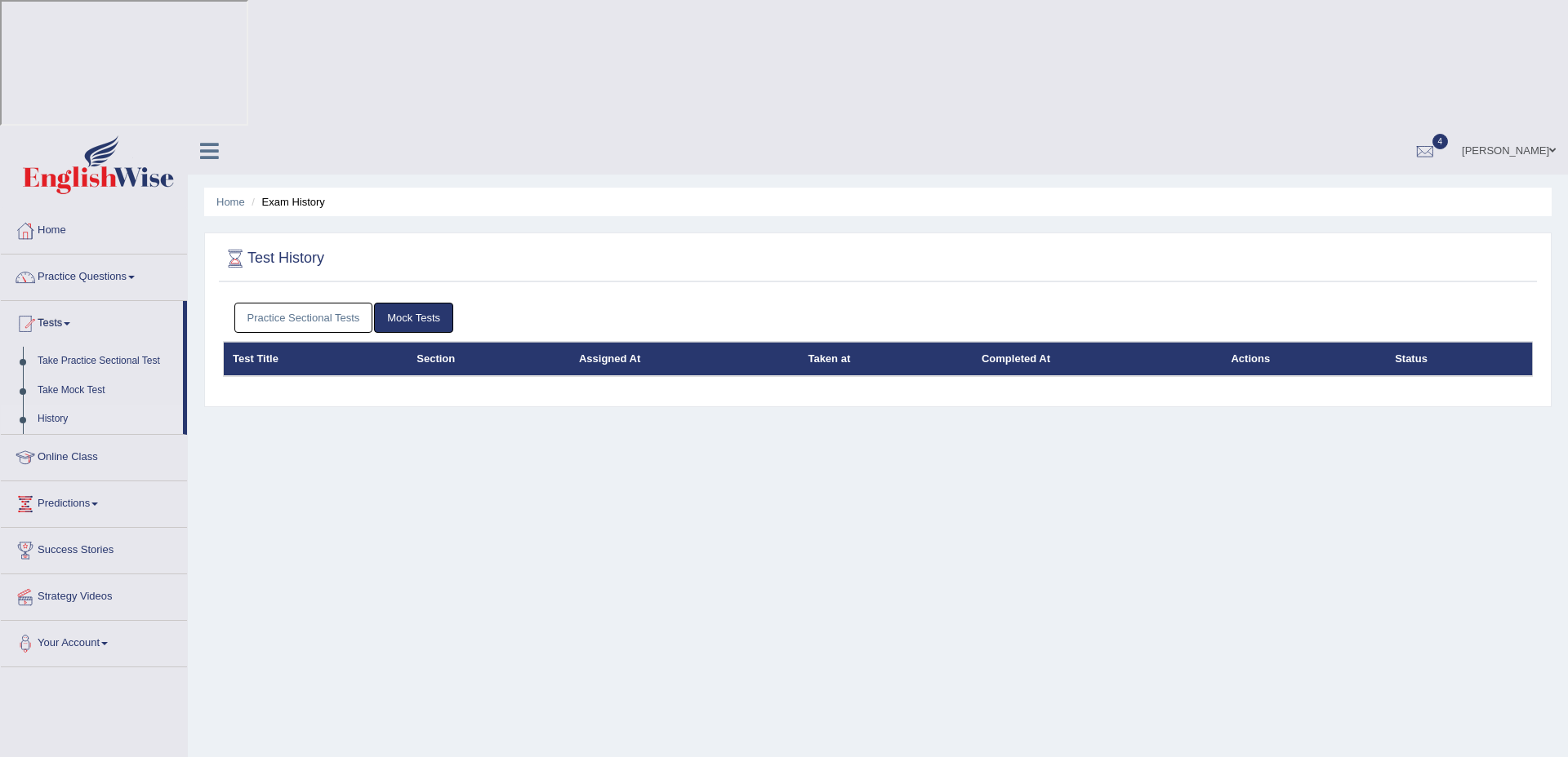
click at [330, 303] on link "Practice Sectional Tests" at bounding box center [304, 318] width 139 height 30
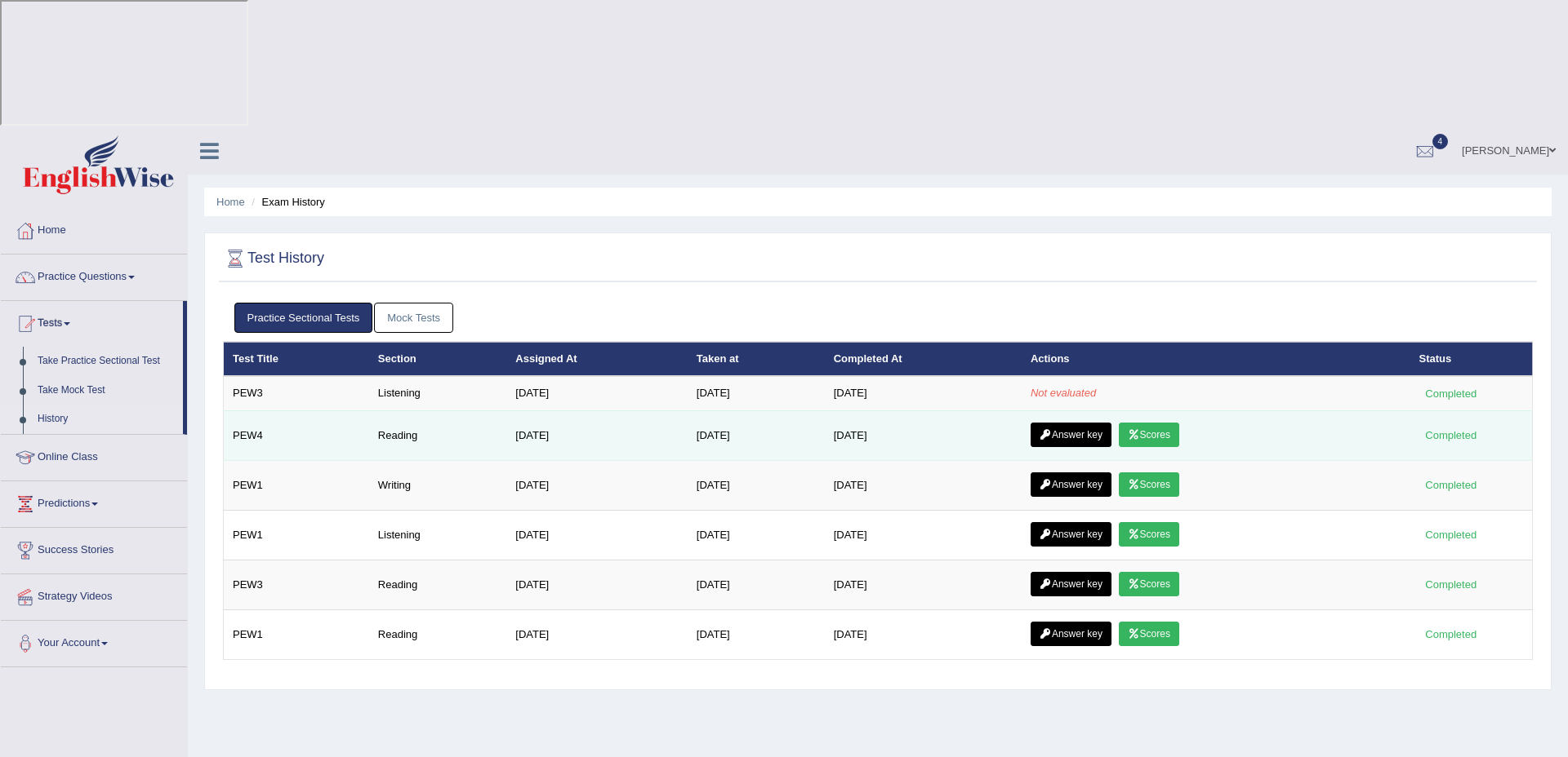
click at [1159, 423] on link "Scores" at bounding box center [1149, 435] width 61 height 24
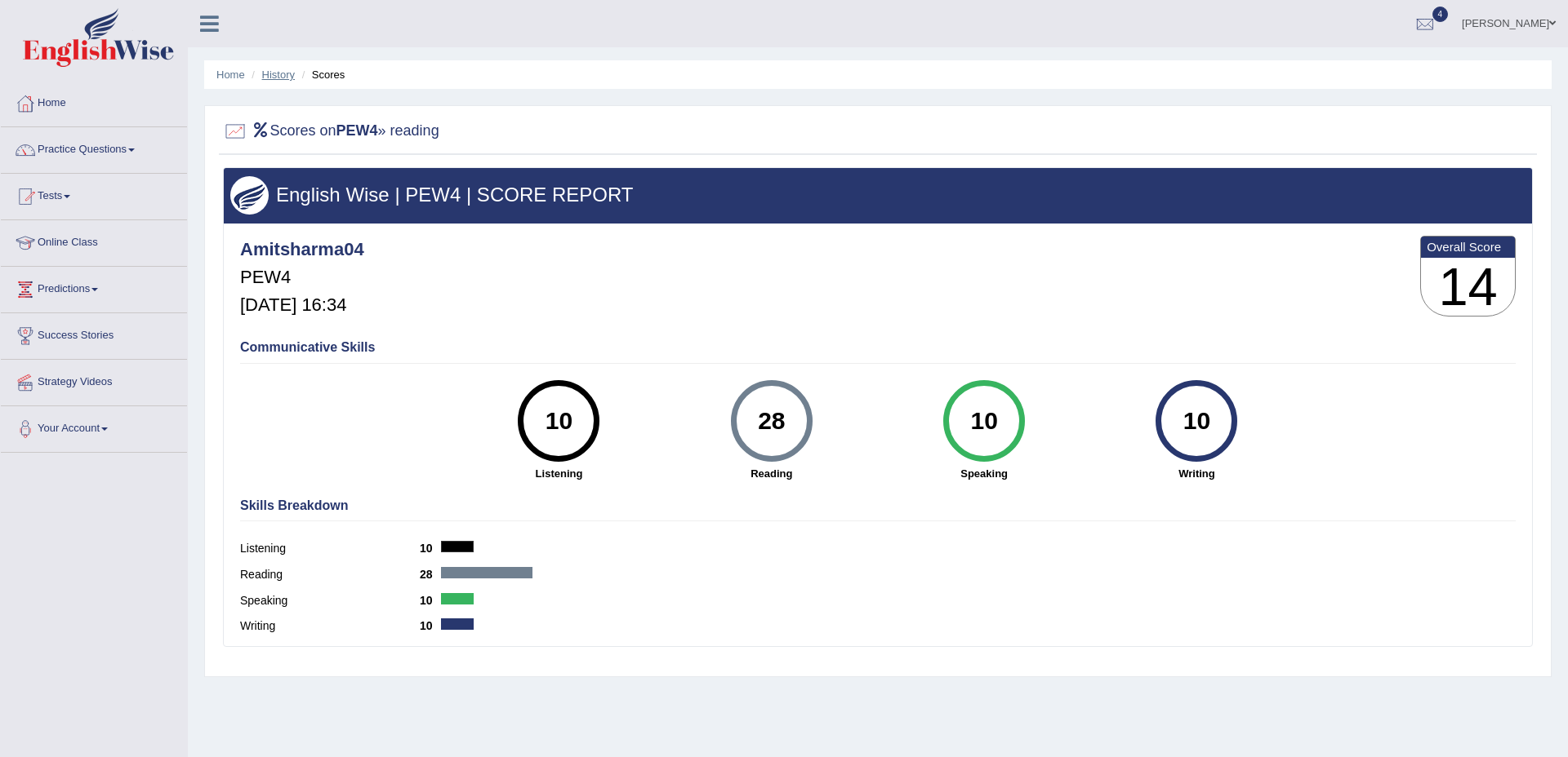
click at [274, 80] on link "History" at bounding box center [278, 74] width 33 height 12
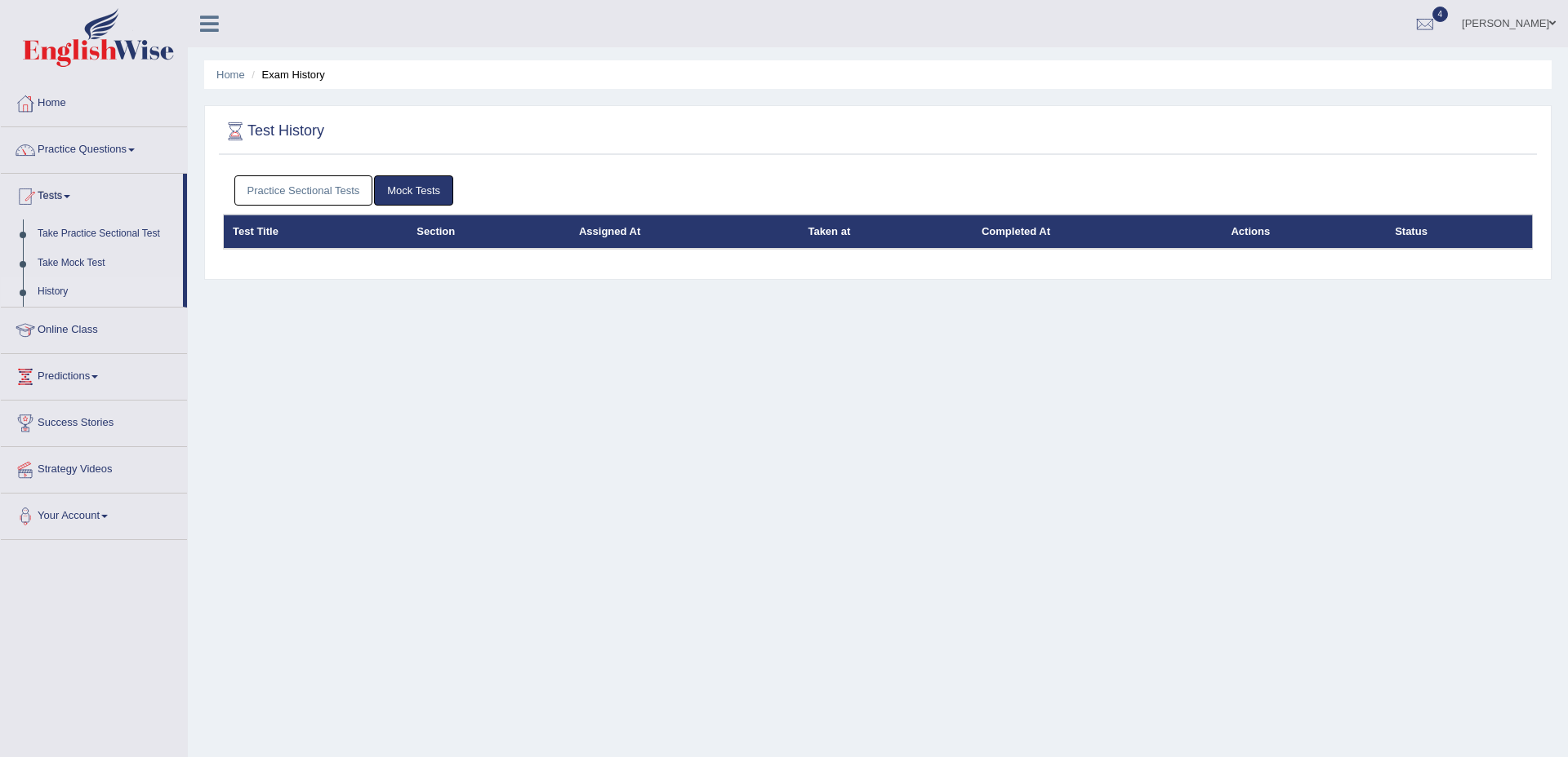
click at [298, 194] on link "Practice Sectional Tests" at bounding box center [304, 190] width 139 height 30
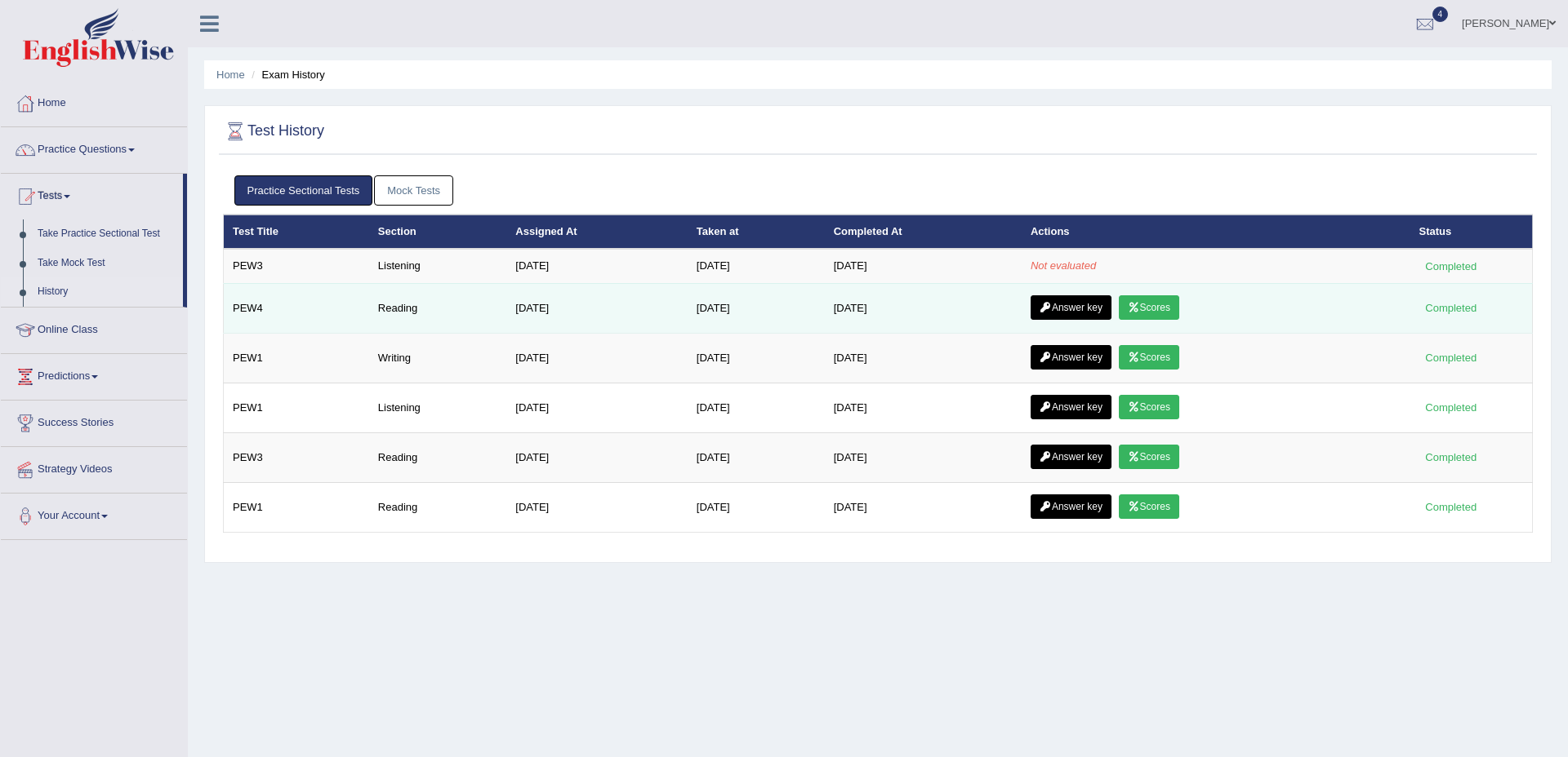
click at [1085, 307] on link "Answer key" at bounding box center [1070, 307] width 81 height 24
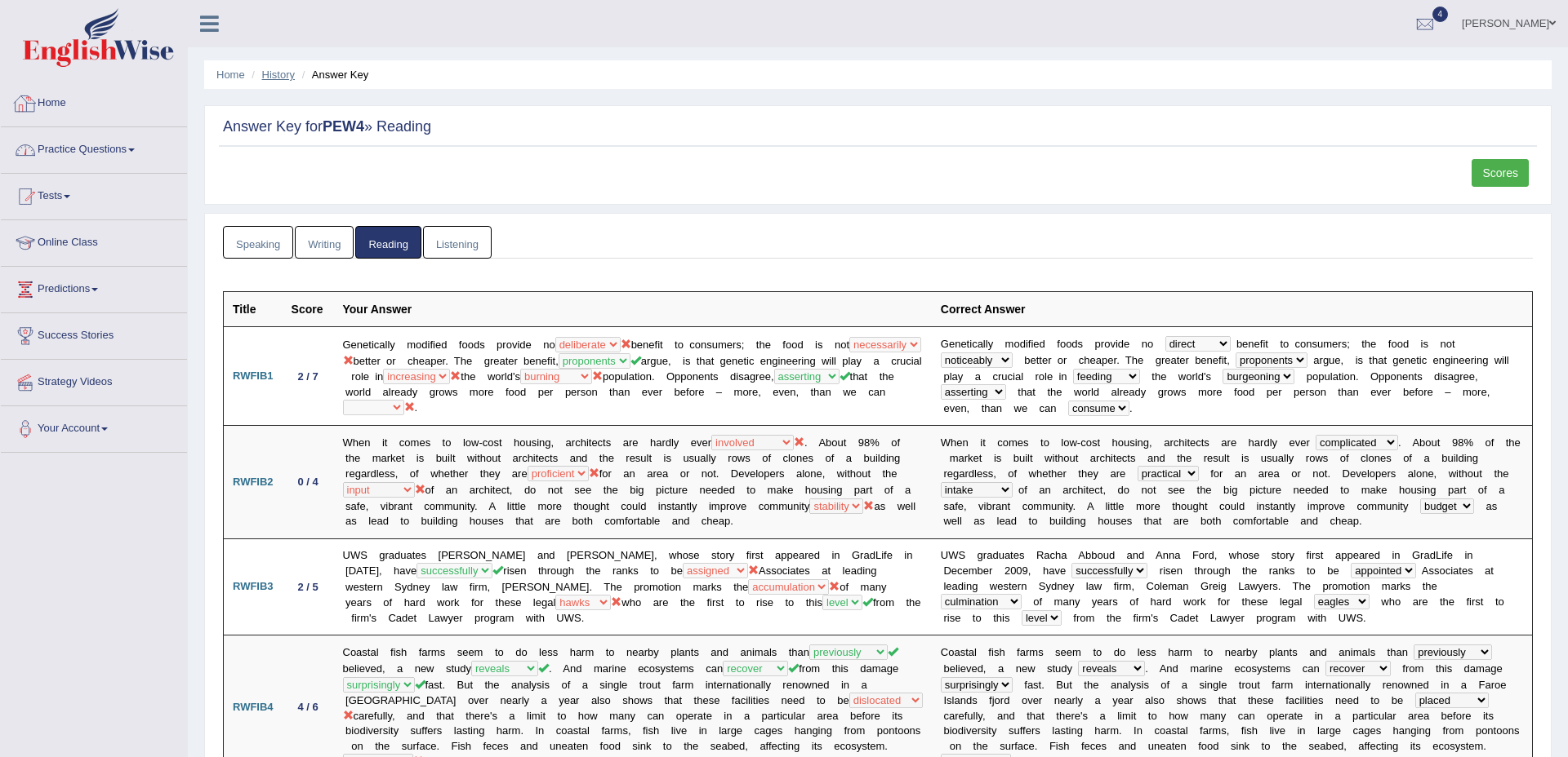
click at [272, 77] on link "History" at bounding box center [278, 74] width 33 height 12
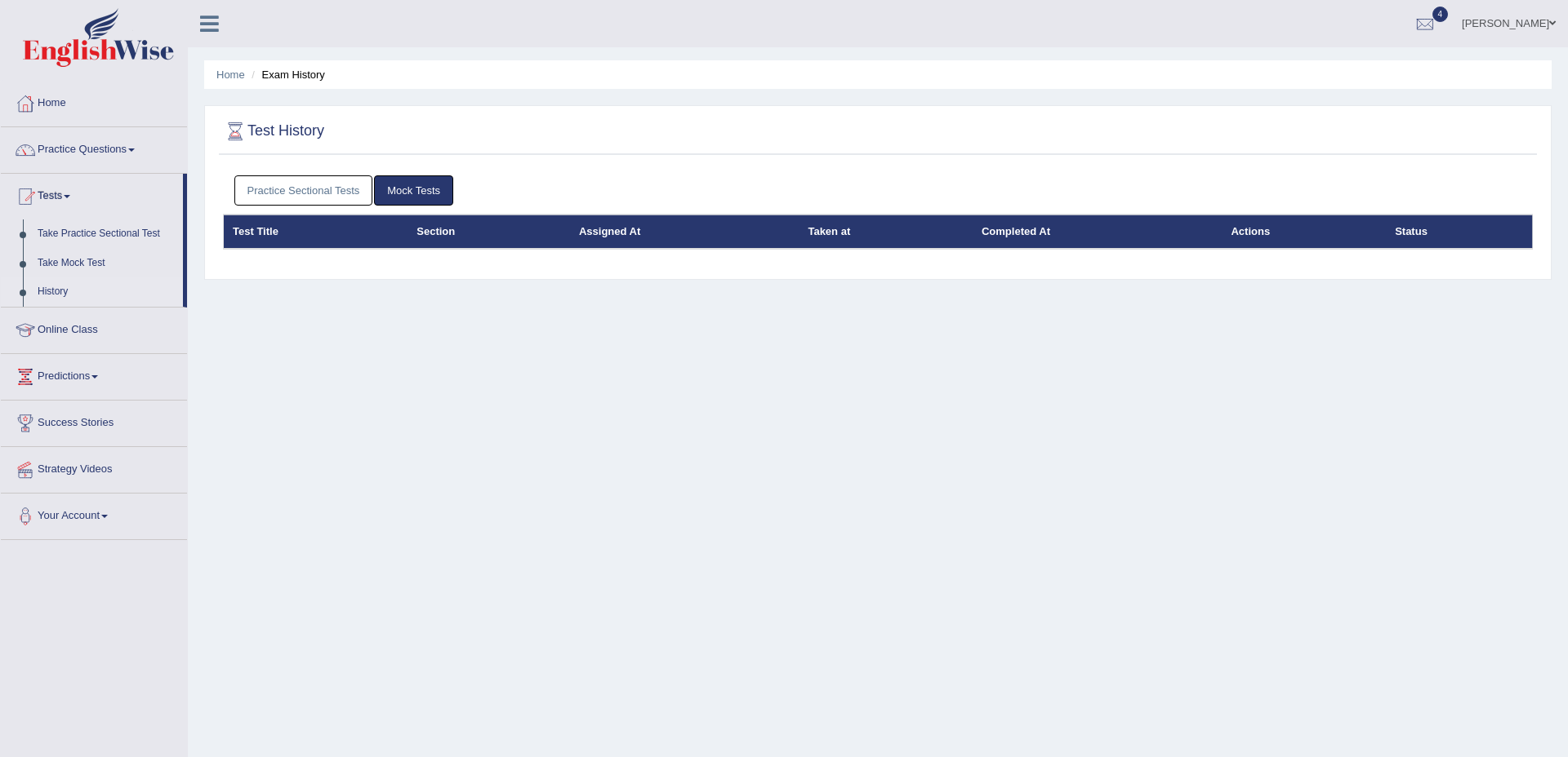
click at [323, 190] on link "Practice Sectional Tests" at bounding box center [304, 190] width 139 height 30
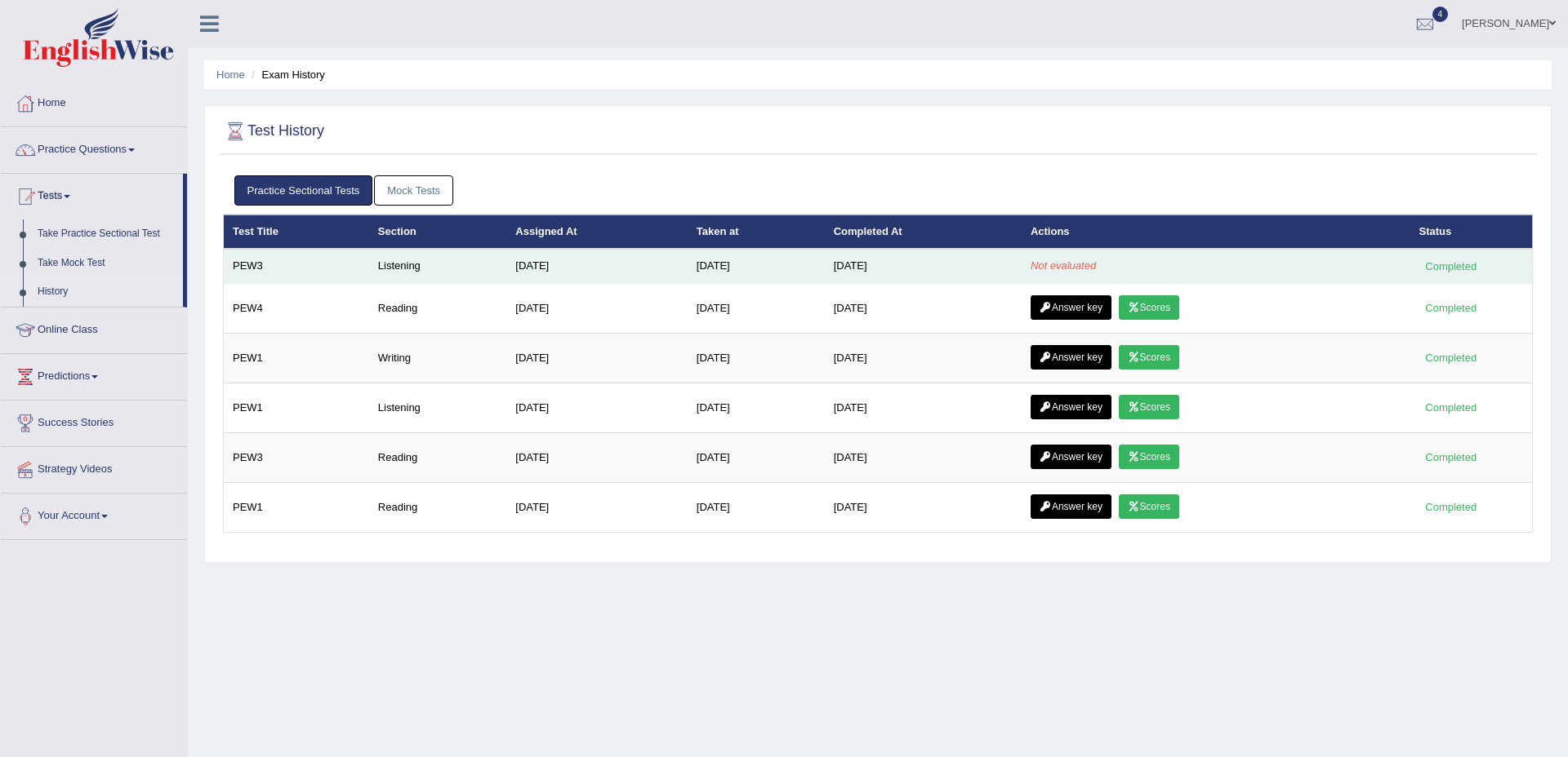
click at [376, 264] on td "Listening" at bounding box center [437, 265] width 137 height 34
